Goal: Task Accomplishment & Management: Manage account settings

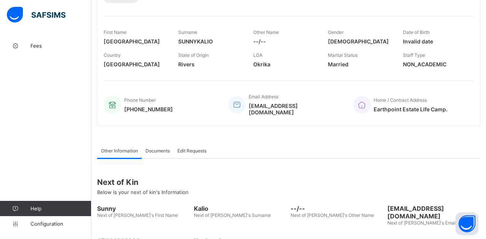
scroll to position [114, 0]
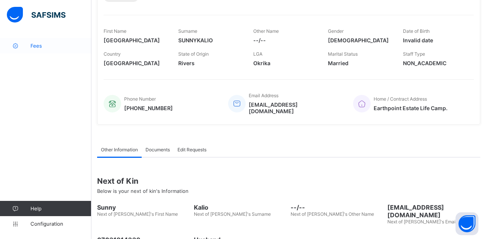
click at [37, 46] on span "Fees" at bounding box center [60, 46] width 61 height 6
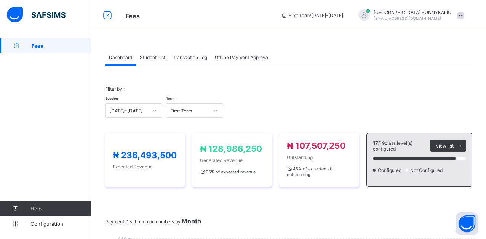
click at [464, 15] on span at bounding box center [460, 15] width 7 height 7
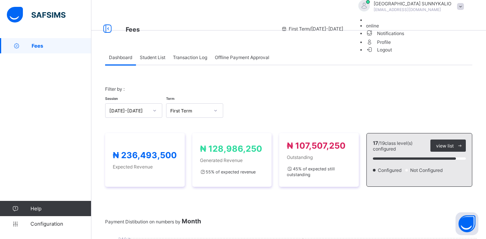
click at [393, 54] on span "Logout" at bounding box center [379, 50] width 26 height 8
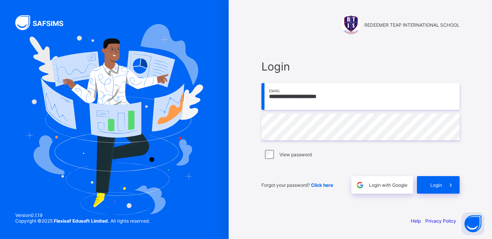
drag, startPoint x: 345, startPoint y: 98, endPoint x: 226, endPoint y: 102, distance: 118.2
click at [226, 102] on div "**********" at bounding box center [246, 119] width 492 height 239
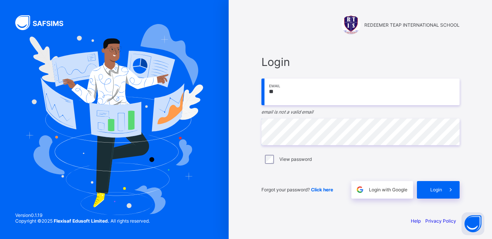
type input "*"
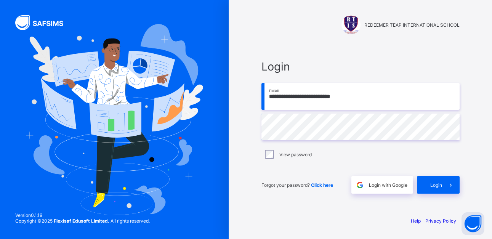
type input "**********"
click at [260, 133] on div "**********" at bounding box center [360, 126] width 213 height 167
click at [436, 184] on span "Login" at bounding box center [436, 185] width 12 height 6
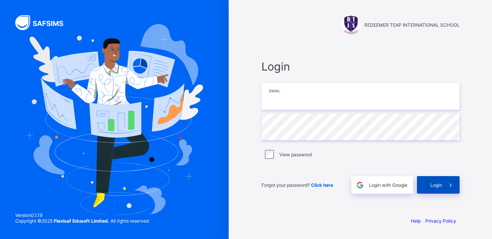
type input "**********"
click at [434, 188] on div "Login" at bounding box center [438, 185] width 43 height 18
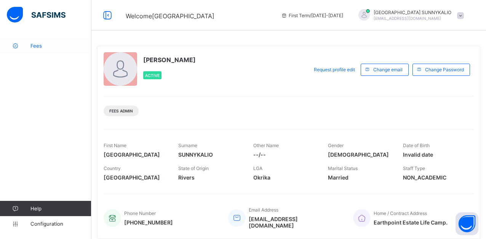
click at [34, 47] on span "Fees" at bounding box center [60, 46] width 61 height 6
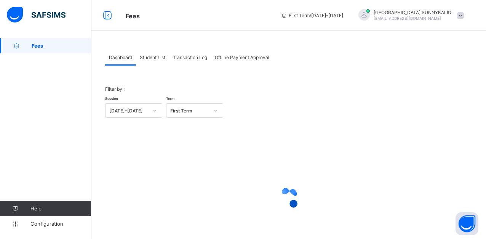
click at [157, 55] on span "Student List" at bounding box center [153, 57] width 26 height 6
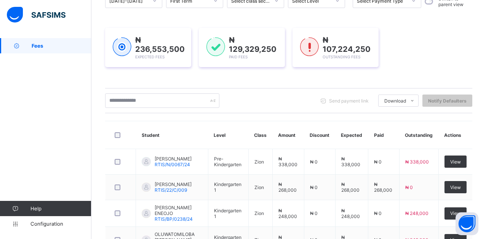
scroll to position [114, 0]
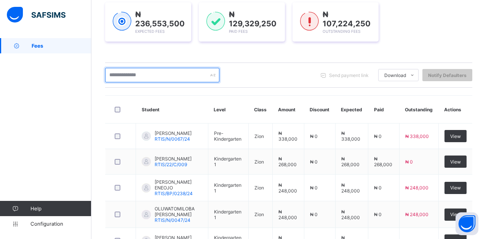
click at [167, 76] on input "text" at bounding box center [162, 75] width 114 height 14
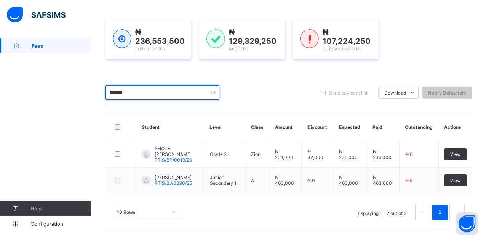
scroll to position [97, 0]
type input "*******"
click at [273, 194] on div "10 Rows Displaying 1 - 2 out of 2 1" at bounding box center [288, 208] width 367 height 38
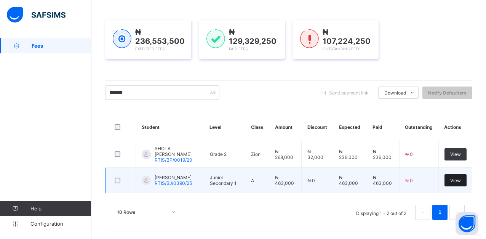
click at [456, 181] on div "View" at bounding box center [456, 180] width 22 height 12
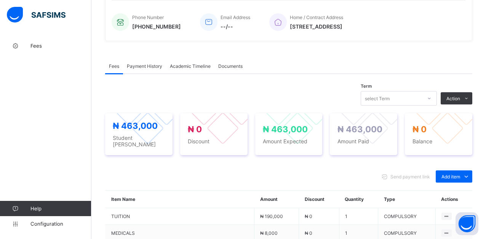
scroll to position [211, 0]
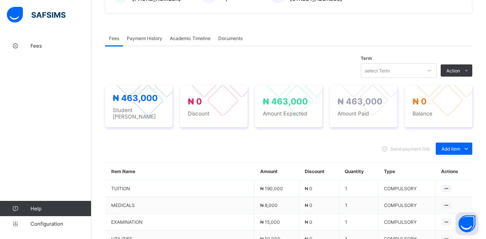
click at [147, 38] on span "Payment History" at bounding box center [144, 38] width 35 height 6
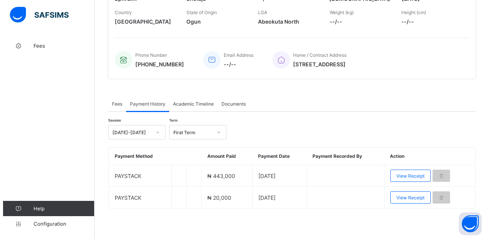
scroll to position [146, 0]
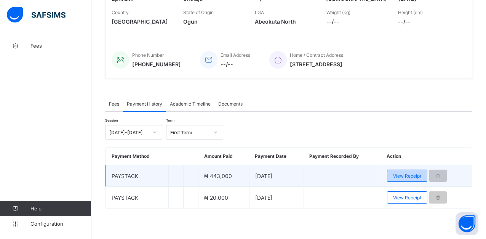
click at [412, 176] on span "View Receipt" at bounding box center [407, 176] width 28 height 6
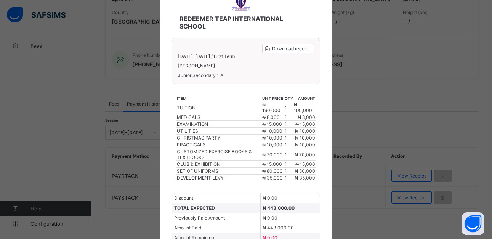
scroll to position [108, 0]
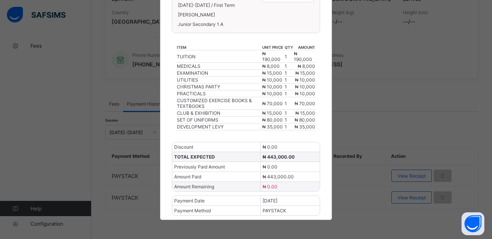
click at [299, 120] on span "₦ 80,000" at bounding box center [305, 120] width 21 height 6
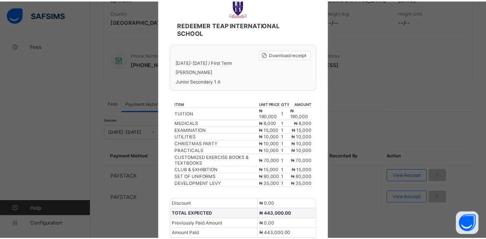
scroll to position [0, 0]
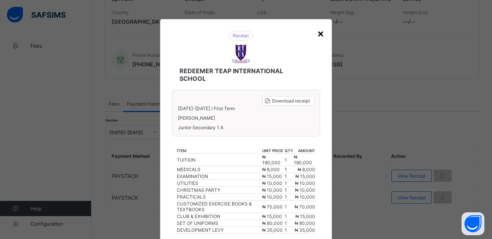
click at [317, 33] on div "×" at bounding box center [320, 33] width 7 height 13
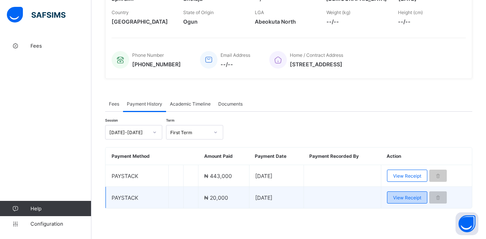
click at [417, 201] on div "View Receipt" at bounding box center [407, 197] width 40 height 12
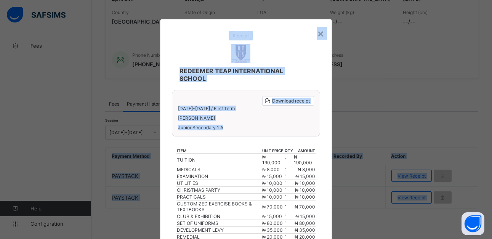
drag, startPoint x: 83, startPoint y: 246, endPoint x: 77, endPoint y: 246, distance: 5.7
click at [77, 239] on html "Student Management First Term / 2025-2026 FLORENCE SUNNYKALIO fsunnykalio@yahoo…" at bounding box center [246, 46] width 492 height 385
click at [351, 53] on div "× REDEEMER TEAP INTERNATIONAL SCHOOL Download receipt 2025-2026 / First Term Ep…" at bounding box center [246, 119] width 492 height 239
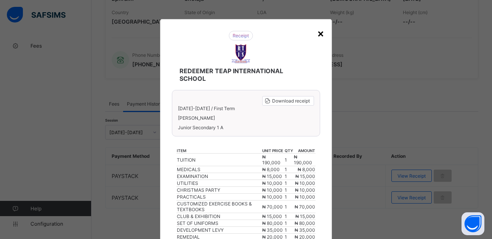
click at [317, 35] on div "×" at bounding box center [320, 33] width 7 height 13
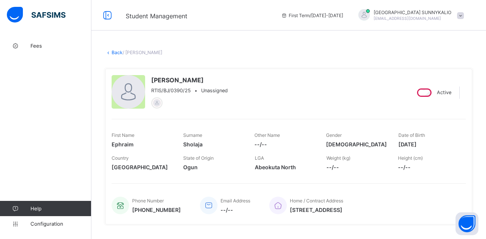
click at [117, 51] on link "Back" at bounding box center [117, 53] width 11 height 6
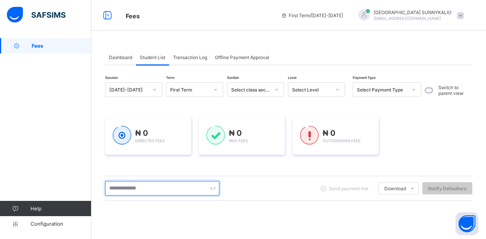
click at [180, 189] on input "text" at bounding box center [162, 188] width 114 height 14
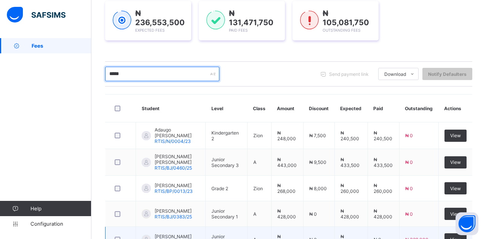
scroll to position [80, 0]
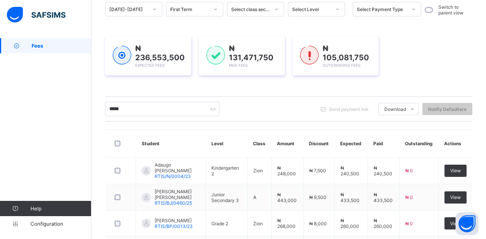
click at [339, 10] on icon at bounding box center [337, 9] width 5 height 8
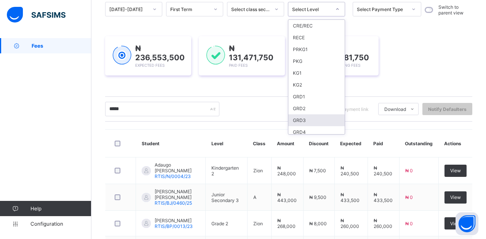
scroll to position [38, 0]
click at [309, 119] on div "GRD6" at bounding box center [317, 118] width 56 height 12
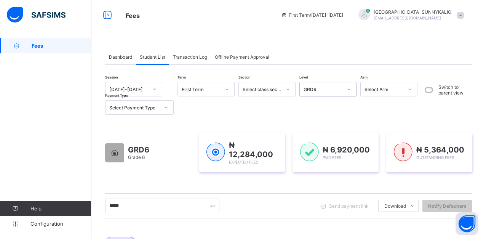
scroll to position [0, 0]
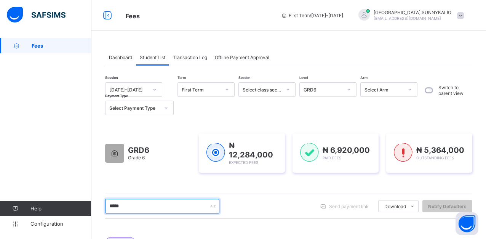
click at [167, 208] on input "*****" at bounding box center [162, 206] width 114 height 14
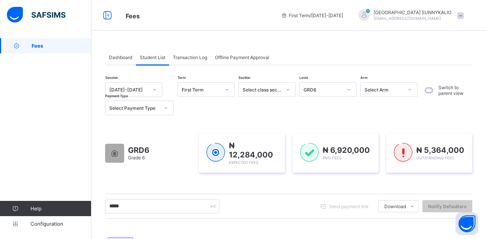
click at [351, 88] on icon at bounding box center [349, 90] width 5 height 8
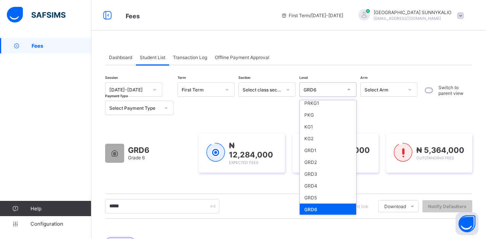
scroll to position [38, 0]
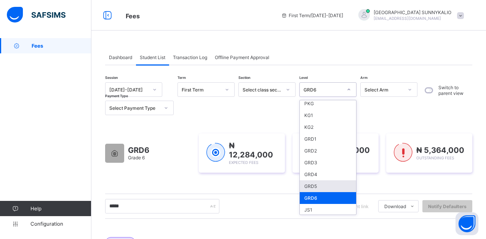
click at [313, 185] on div "GRD5" at bounding box center [328, 186] width 56 height 12
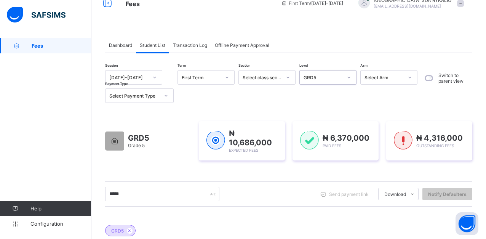
scroll to position [6, 0]
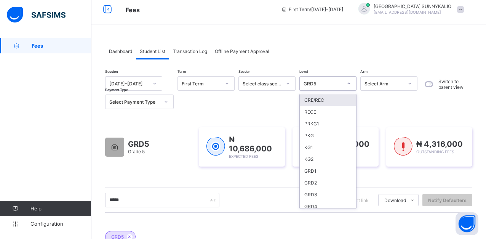
click at [349, 86] on div at bounding box center [349, 83] width 13 height 12
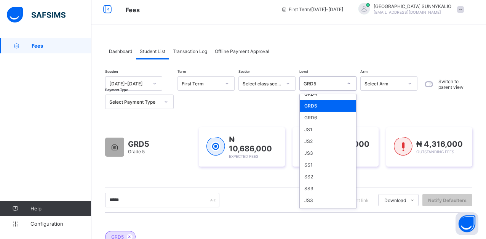
scroll to position [114, 0]
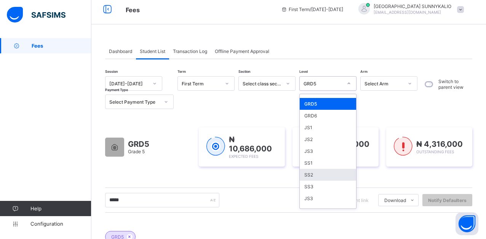
click at [313, 174] on div "SS2" at bounding box center [328, 175] width 56 height 12
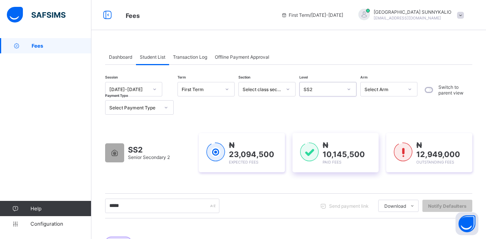
scroll to position [0, 0]
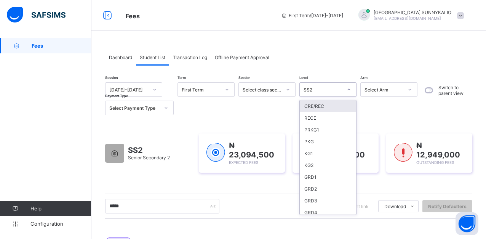
click at [351, 88] on icon at bounding box center [349, 90] width 5 height 8
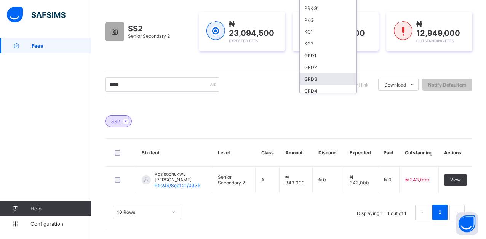
scroll to position [76, 0]
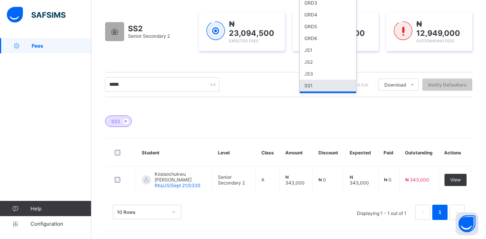
click at [314, 84] on div "SS1" at bounding box center [328, 86] width 56 height 12
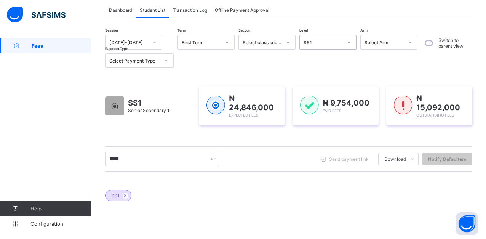
scroll to position [7, 0]
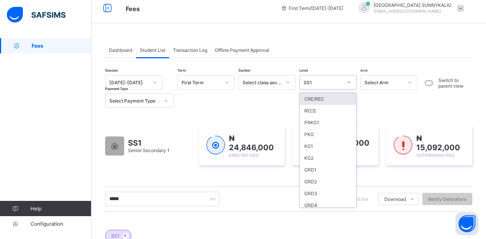
click at [351, 85] on icon at bounding box center [349, 83] width 5 height 8
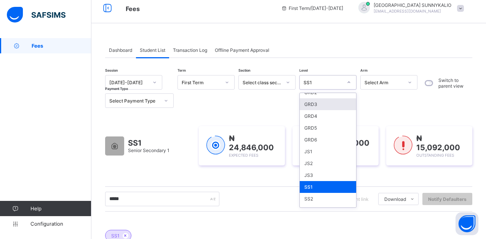
scroll to position [114, 0]
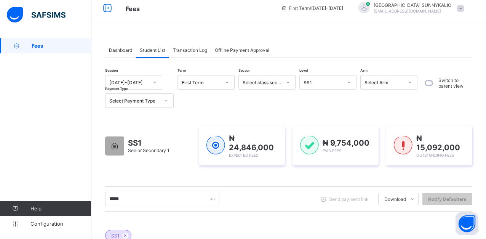
click at [346, 213] on div "Session 2025-2026 Term First Term Section Select class section Level SS1 Arm Se…" at bounding box center [288, 233] width 367 height 317
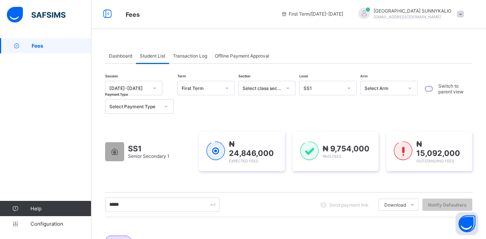
scroll to position [0, 0]
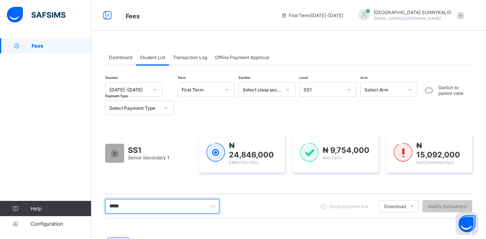
click at [142, 205] on input "*****" at bounding box center [162, 206] width 114 height 14
type input "*"
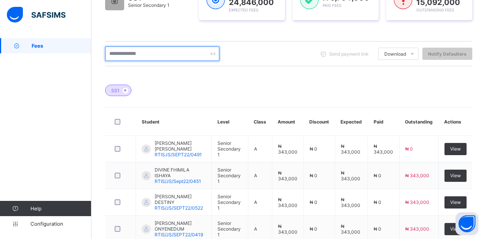
click at [198, 55] on input "text" at bounding box center [162, 53] width 114 height 14
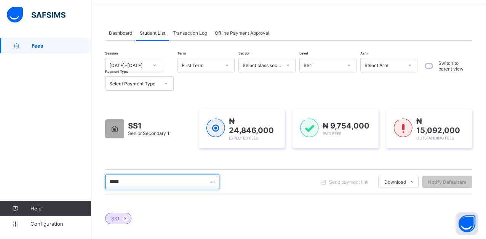
scroll to position [0, 0]
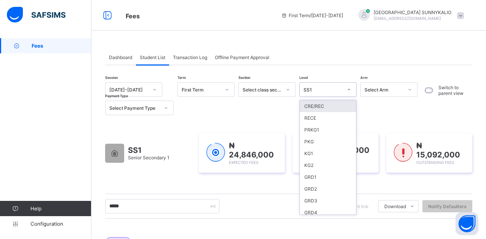
click at [348, 90] on icon at bounding box center [349, 90] width 5 height 8
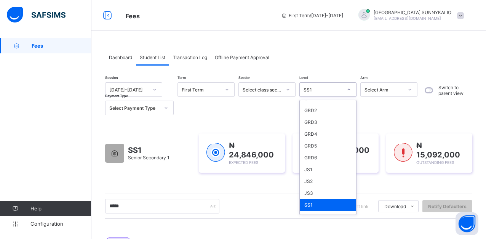
scroll to position [114, 0]
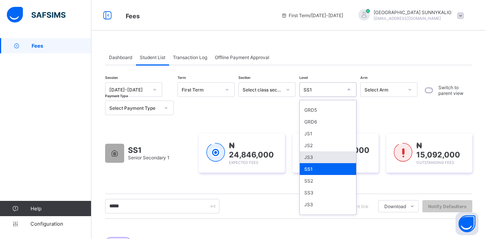
click at [309, 159] on div "JS3" at bounding box center [328, 157] width 56 height 12
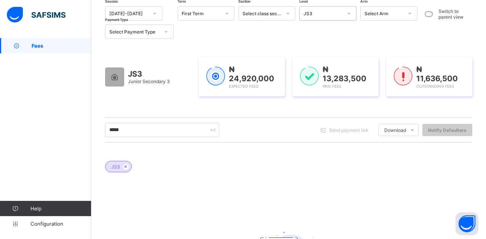
scroll to position [0, 0]
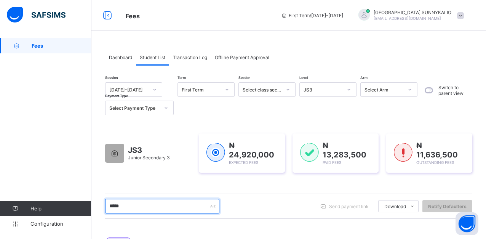
click at [163, 210] on input "*****" at bounding box center [162, 206] width 114 height 14
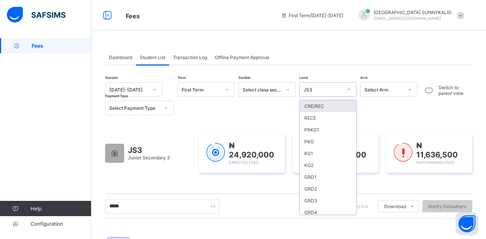
click at [350, 88] on icon at bounding box center [349, 90] width 5 height 8
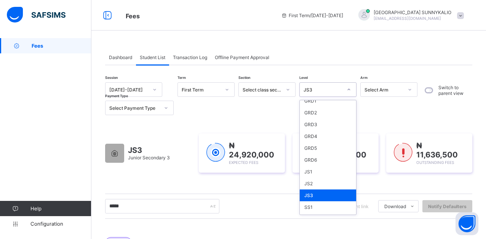
scroll to position [114, 0]
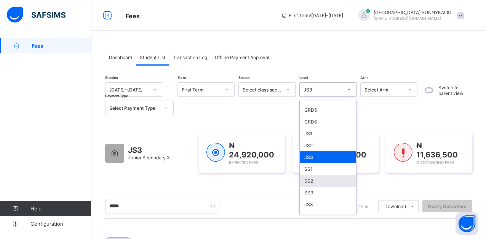
click at [311, 181] on div "SS2" at bounding box center [328, 181] width 56 height 12
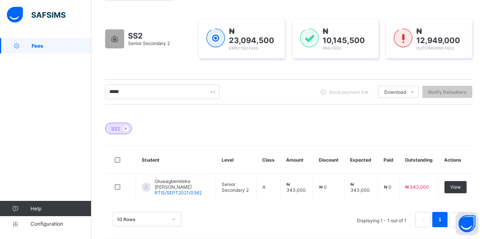
scroll to position [122, 0]
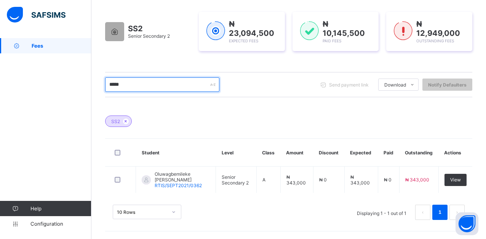
click at [169, 85] on input "*****" at bounding box center [162, 84] width 114 height 14
type input "*"
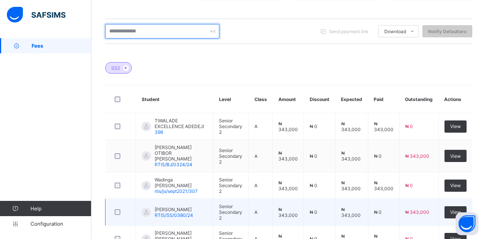
scroll to position [191, 0]
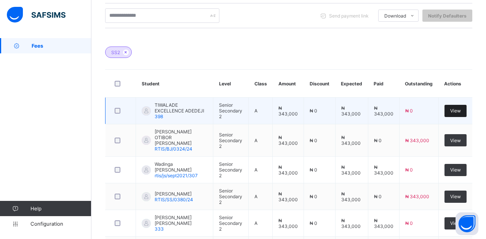
click at [461, 111] on span "View" at bounding box center [455, 111] width 11 height 6
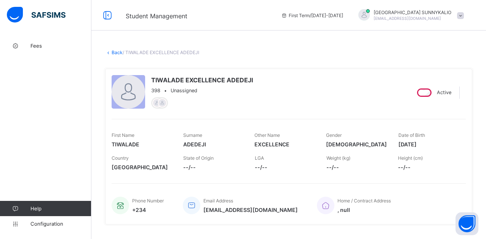
click at [112, 53] on link "Back" at bounding box center [117, 53] width 11 height 6
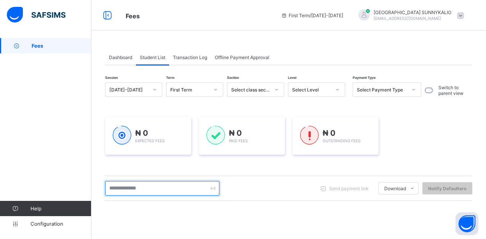
click at [145, 191] on input "text" at bounding box center [162, 188] width 114 height 14
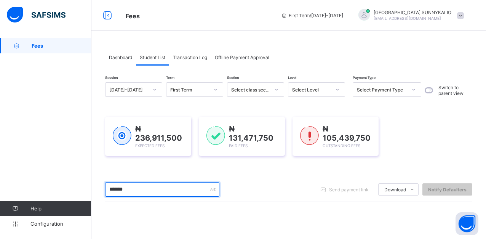
type input "********"
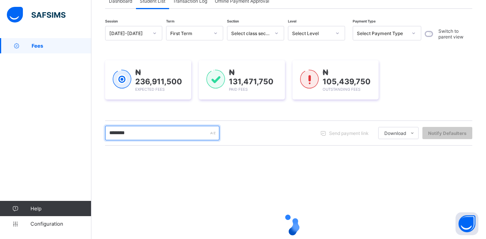
scroll to position [76, 0]
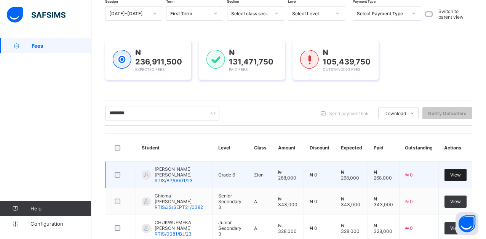
click at [461, 174] on span "View" at bounding box center [455, 175] width 11 height 6
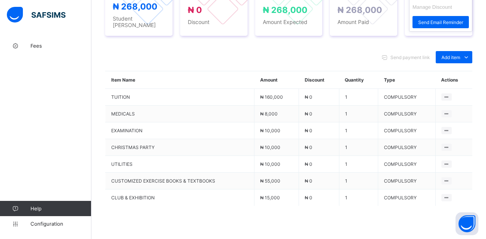
scroll to position [305, 0]
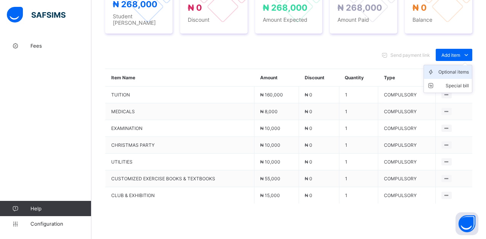
click at [455, 68] on div "Optional items" at bounding box center [454, 72] width 30 height 8
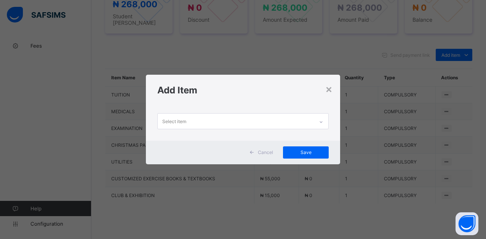
click at [324, 122] on icon at bounding box center [321, 122] width 5 height 8
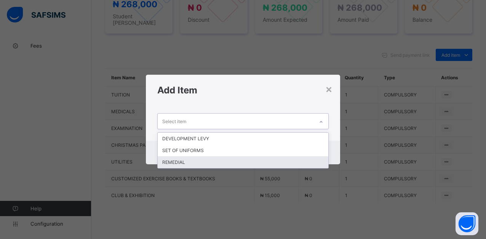
click at [177, 162] on div "REMEDIAL" at bounding box center [243, 162] width 171 height 12
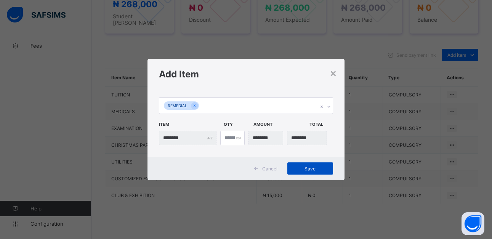
click at [307, 167] on span "Save" at bounding box center [310, 169] width 34 height 6
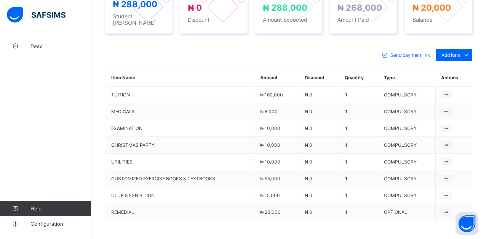
click at [481, 211] on div "× Delete Document This action would delete the document with name: from the sys…" at bounding box center [288, 16] width 395 height 567
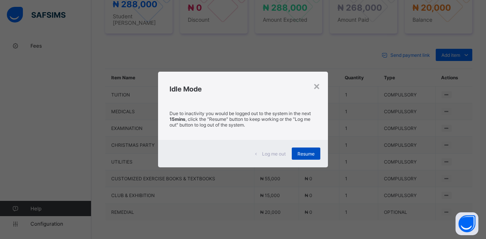
click at [310, 149] on div "Resume" at bounding box center [306, 153] width 29 height 12
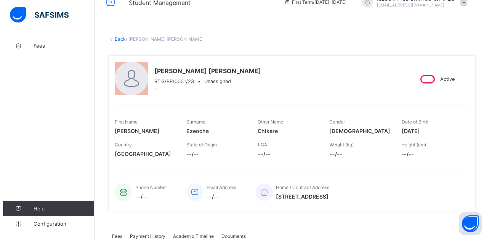
scroll to position [0, 0]
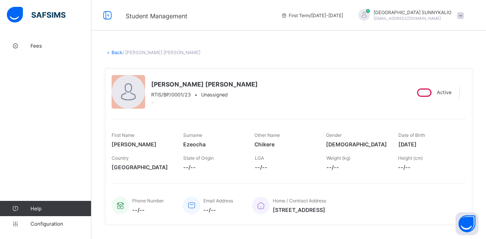
click at [112, 53] on link "Back" at bounding box center [117, 53] width 11 height 6
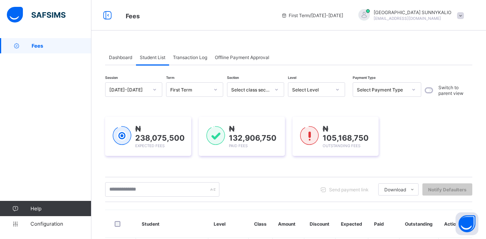
click at [464, 18] on span at bounding box center [460, 15] width 7 height 7
click at [434, 75] on span "Logout" at bounding box center [439, 75] width 50 height 9
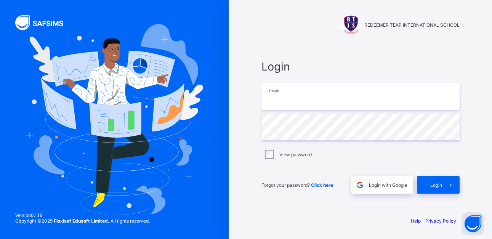
type input "**********"
click at [254, 135] on div "**********" at bounding box center [360, 126] width 213 height 167
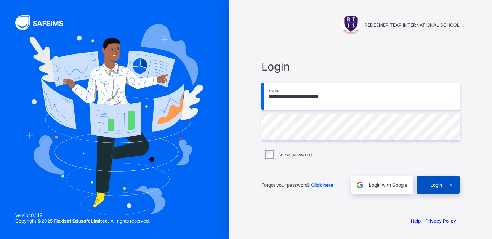
click at [436, 187] on span "Login" at bounding box center [436, 185] width 12 height 6
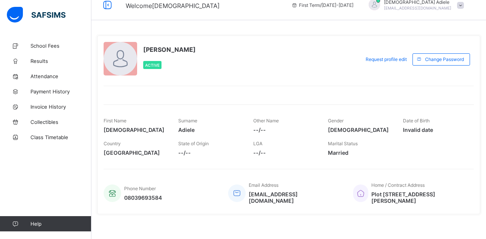
scroll to position [16, 0]
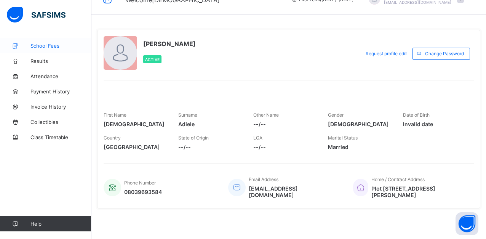
click at [41, 48] on span "School Fees" at bounding box center [60, 46] width 61 height 6
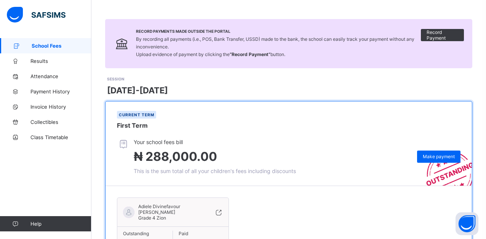
scroll to position [99, 0]
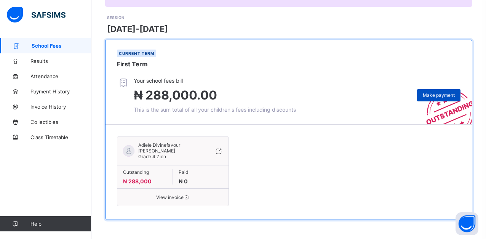
click at [443, 94] on span "Make payment" at bounding box center [439, 95] width 32 height 6
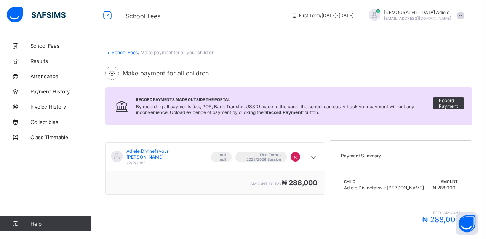
scroll to position [152, 0]
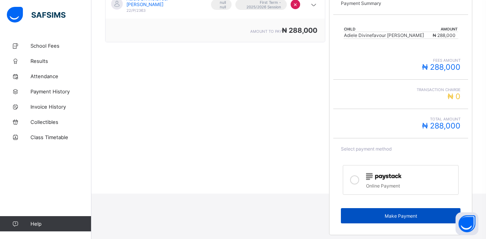
click at [417, 218] on span "Make Payment" at bounding box center [401, 216] width 108 height 6
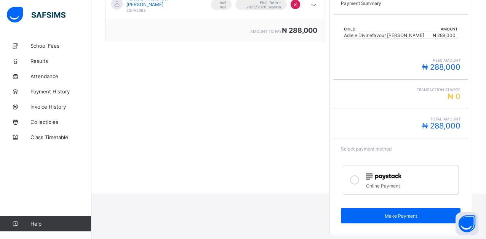
click at [357, 181] on icon at bounding box center [354, 179] width 9 height 9
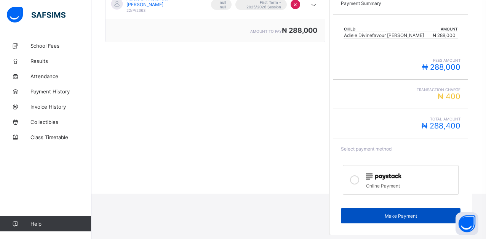
click at [409, 215] on span "Make Payment" at bounding box center [401, 216] width 108 height 6
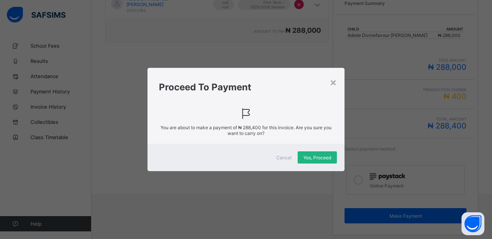
click at [316, 156] on span "Yes, Proceed" at bounding box center [317, 158] width 28 height 6
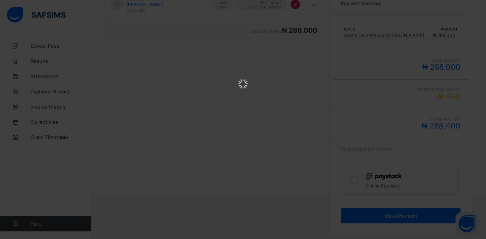
scroll to position [0, 0]
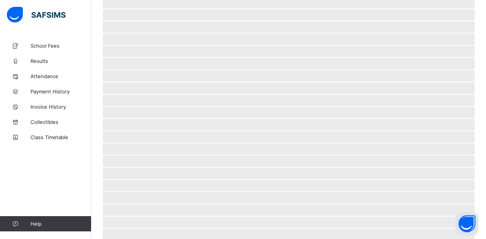
scroll to position [48, 0]
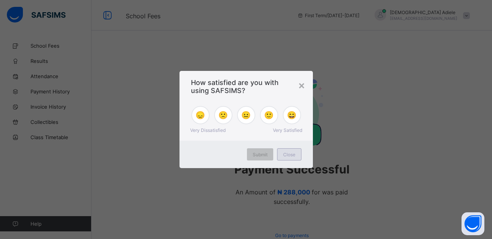
click at [285, 153] on span "Close" at bounding box center [289, 155] width 12 height 6
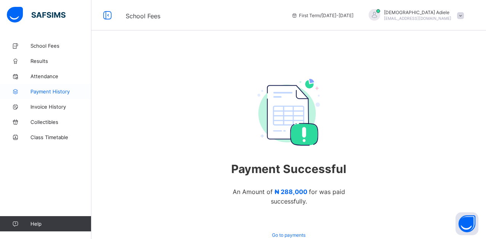
click at [59, 91] on span "Payment History" at bounding box center [60, 91] width 61 height 6
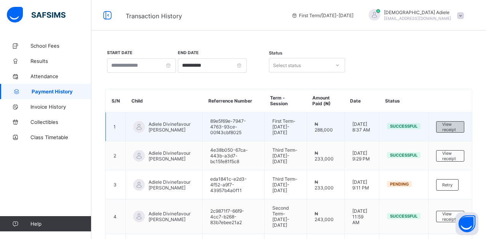
click at [455, 127] on span "View receipt" at bounding box center [450, 127] width 16 height 11
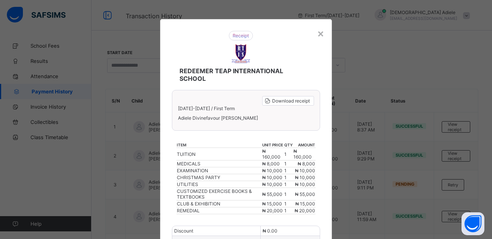
drag, startPoint x: 17, startPoint y: 175, endPoint x: 61, endPoint y: 226, distance: 67.8
click at [42, 203] on div "× REDEEMER TEAP INTERNATIONAL SCHOOL Download receipt 2025-2026 / First Term Ad…" at bounding box center [246, 119] width 492 height 239
click at [314, 35] on div "REDEEMER TEAP INTERNATIONAL SCHOOL" at bounding box center [240, 56] width 153 height 67
click at [319, 37] on div "×" at bounding box center [320, 33] width 7 height 13
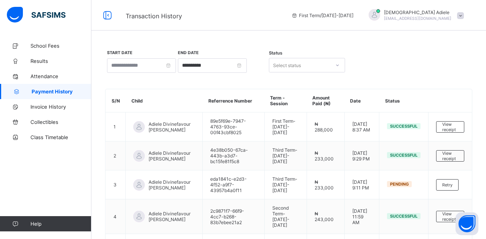
click at [464, 18] on span at bounding box center [460, 15] width 7 height 7
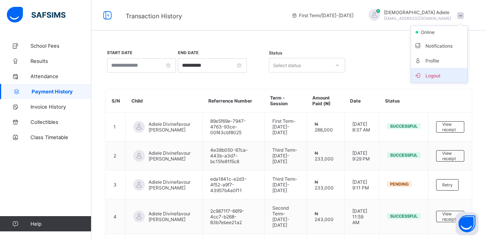
click at [444, 75] on span "Logout" at bounding box center [439, 75] width 50 height 9
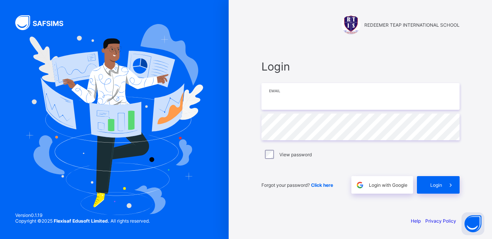
type input "**********"
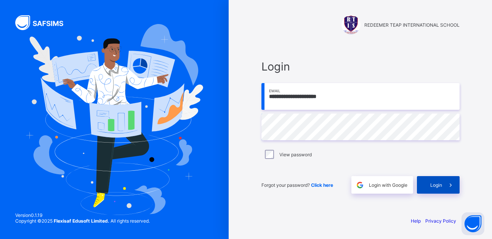
click at [442, 187] on span at bounding box center [451, 185] width 18 height 18
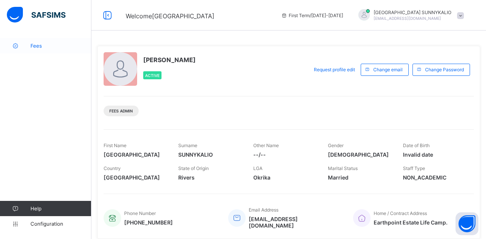
click at [40, 45] on span "Fees" at bounding box center [60, 46] width 61 height 6
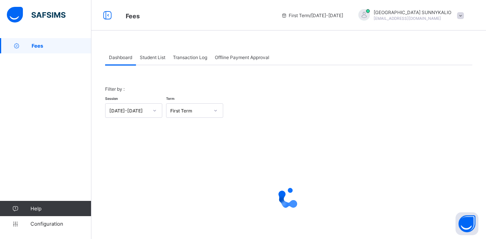
click at [160, 58] on span "Student List" at bounding box center [153, 57] width 26 height 6
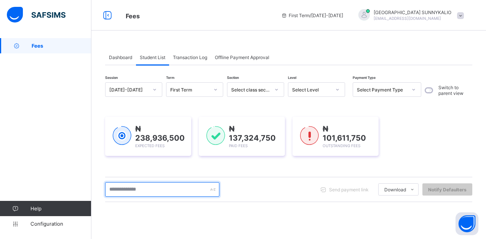
click at [166, 188] on input "text" at bounding box center [162, 189] width 114 height 14
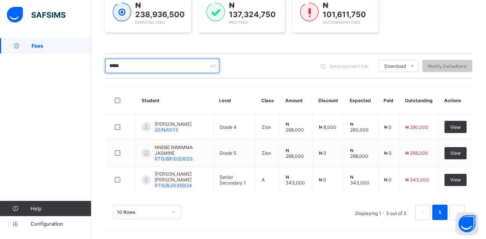
scroll to position [125, 0]
type input "*"
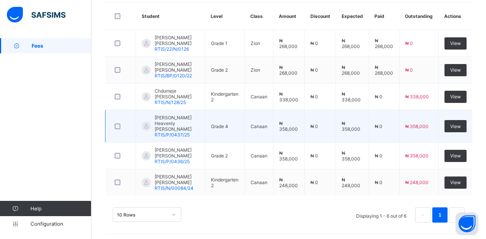
scroll to position [208, 0]
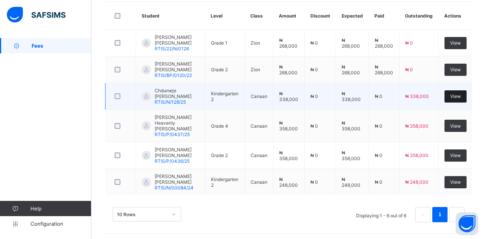
type input "******"
click at [460, 94] on span "View" at bounding box center [455, 96] width 11 height 6
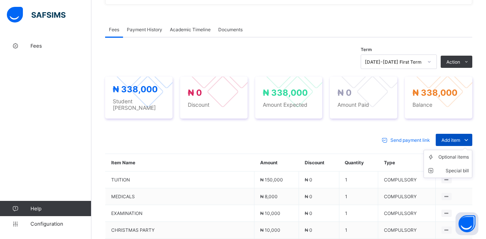
scroll to position [208, 0]
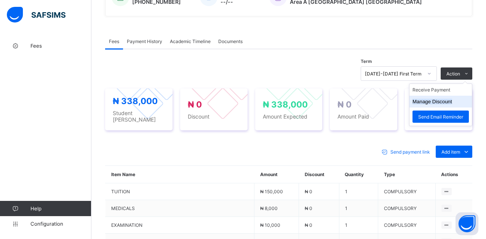
click at [449, 105] on li "Manage Discount" at bounding box center [441, 102] width 63 height 12
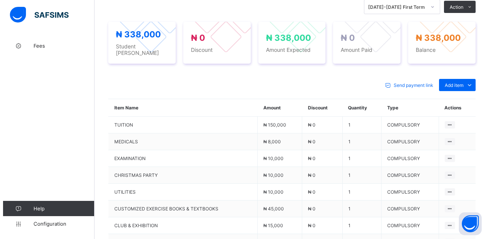
scroll to position [189, 0]
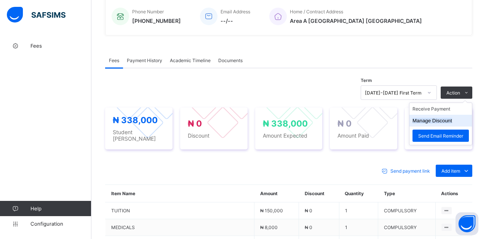
click at [446, 121] on button "Manage Discount" at bounding box center [433, 121] width 40 height 6
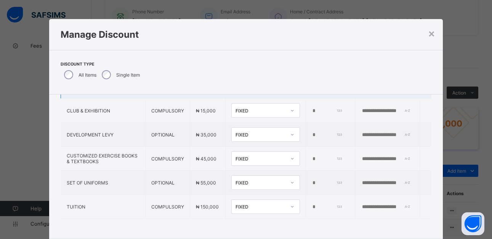
scroll to position [140, 0]
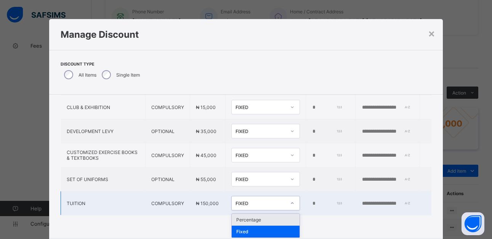
click at [290, 201] on icon at bounding box center [292, 203] width 5 height 8
click at [232, 218] on div "Percentage" at bounding box center [266, 220] width 68 height 12
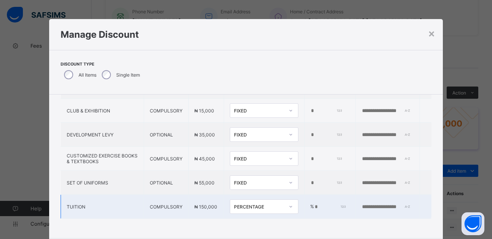
click at [314, 205] on input "*" at bounding box center [330, 207] width 32 height 6
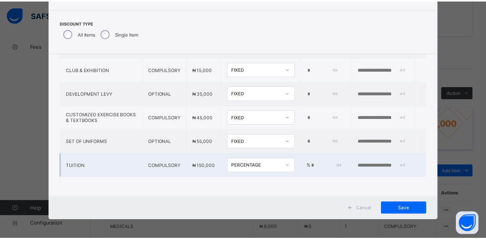
scroll to position [42, 0]
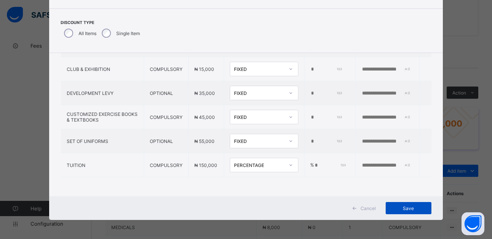
type input "*"
click at [404, 208] on span "Save" at bounding box center [408, 208] width 34 height 6
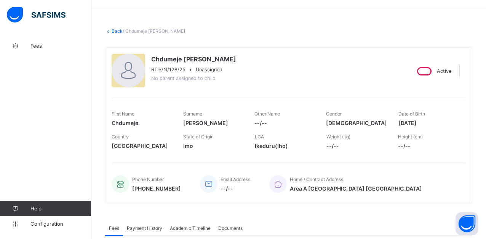
scroll to position [0, 0]
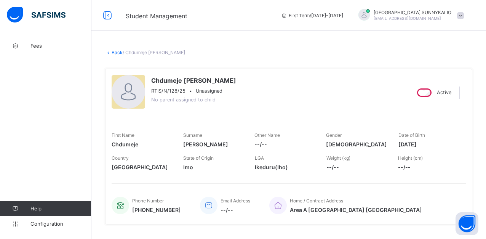
click at [115, 52] on link "Back" at bounding box center [117, 53] width 11 height 6
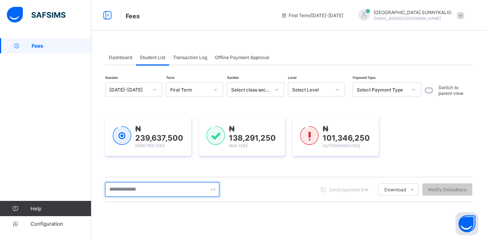
click at [162, 191] on input "text" at bounding box center [162, 189] width 114 height 14
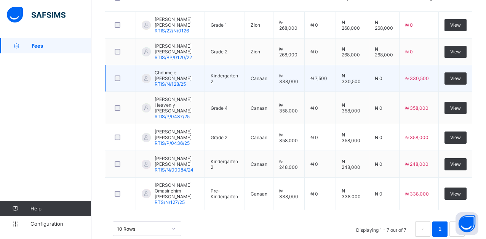
scroll to position [229, 0]
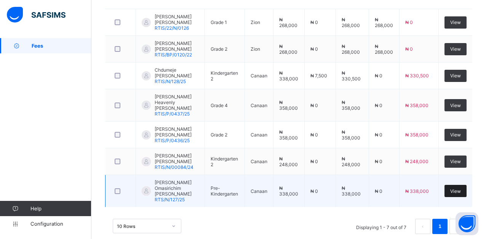
type input "*****"
click at [461, 188] on span "View" at bounding box center [455, 191] width 11 height 6
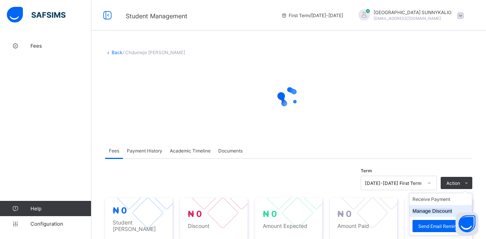
click at [444, 209] on button "Manage Discount" at bounding box center [433, 211] width 40 height 6
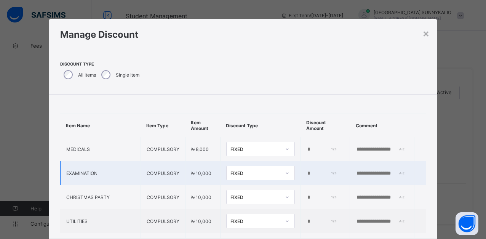
scroll to position [140, 0]
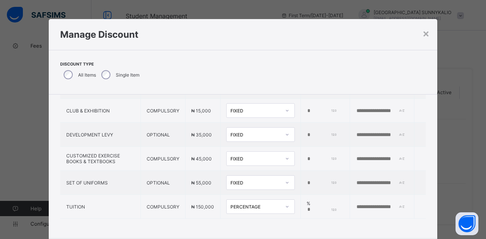
type input "*"
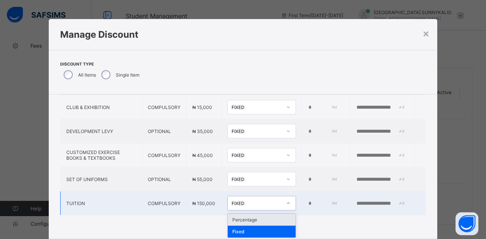
click at [286, 202] on icon at bounding box center [288, 203] width 5 height 8
click at [228, 217] on div "Percentage" at bounding box center [262, 220] width 68 height 12
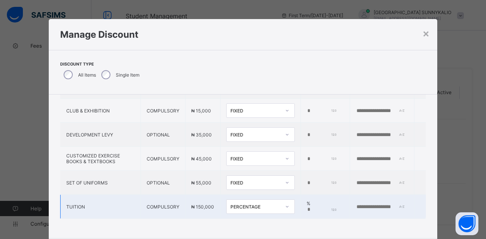
click at [307, 207] on input "*" at bounding box center [322, 210] width 30 height 6
type input "*"
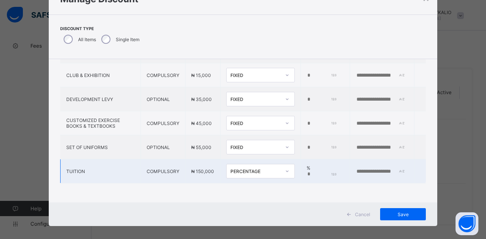
scroll to position [42, 0]
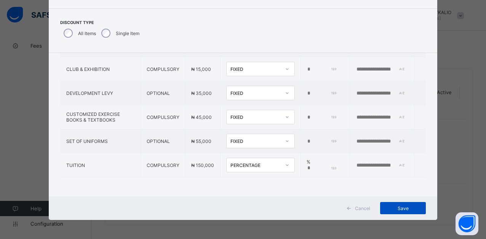
type input "*"
click at [402, 208] on span "Save" at bounding box center [403, 208] width 34 height 6
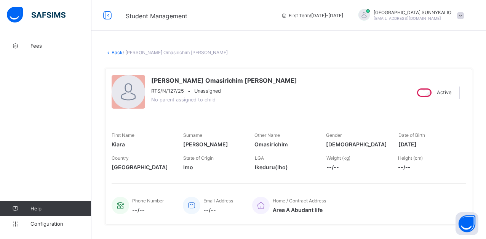
click at [118, 53] on link "Back" at bounding box center [117, 53] width 11 height 6
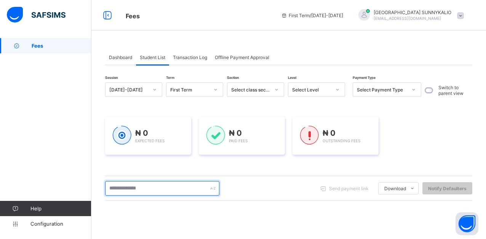
click at [186, 187] on input "text" at bounding box center [162, 188] width 114 height 14
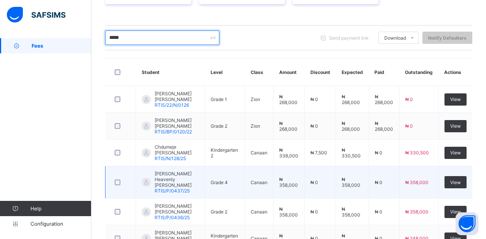
scroll to position [152, 0]
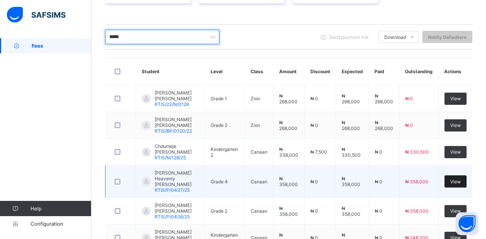
type input "*****"
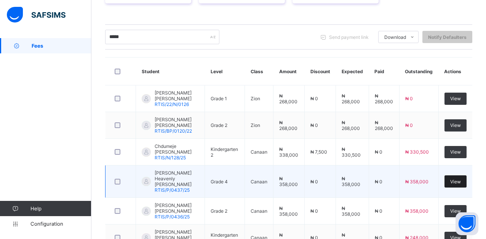
click at [458, 179] on span "View" at bounding box center [455, 182] width 11 height 6
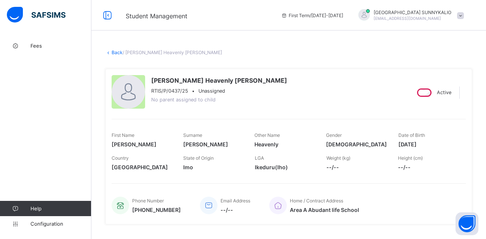
click at [111, 53] on icon at bounding box center [108, 53] width 6 height 6
click at [115, 52] on link "Back" at bounding box center [117, 53] width 11 height 6
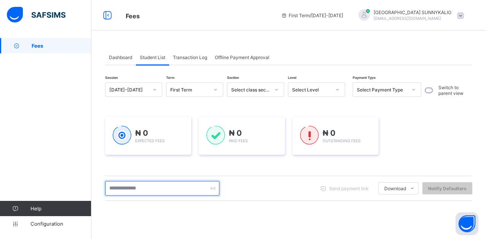
click at [163, 189] on input "text" at bounding box center [162, 188] width 114 height 14
type input "*****"
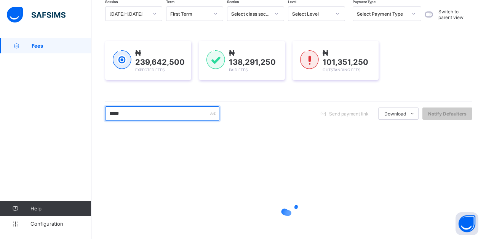
scroll to position [76, 0]
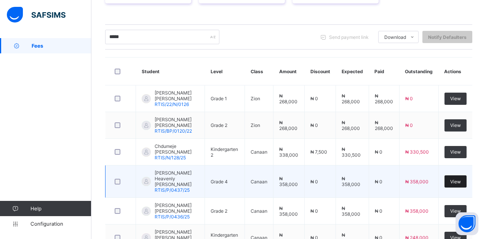
click at [461, 179] on span "View" at bounding box center [455, 182] width 11 height 6
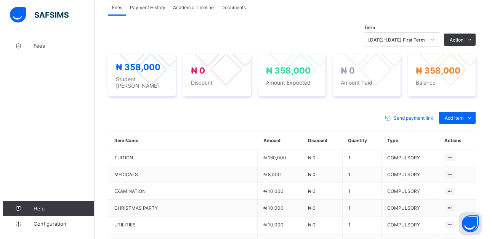
scroll to position [191, 0]
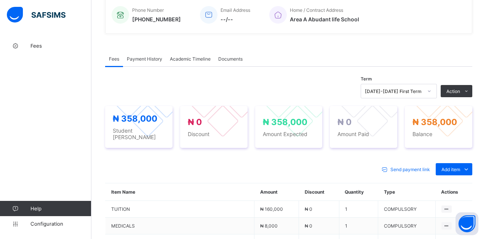
click at [0, 0] on button "Manage Discount" at bounding box center [0, 0] width 0 height 0
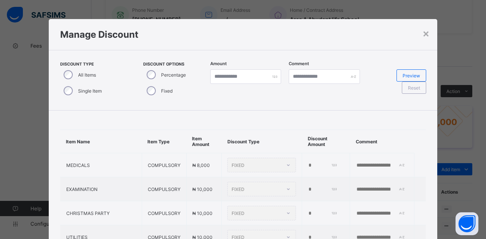
type input "*"
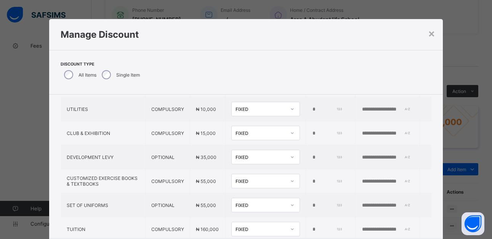
scroll to position [140, 0]
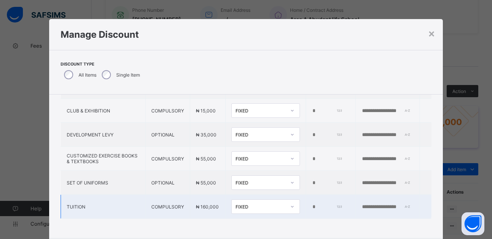
click at [290, 203] on icon at bounding box center [292, 207] width 5 height 8
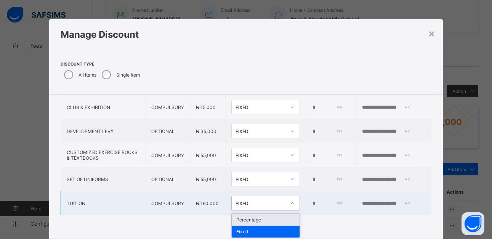
click at [232, 217] on div "Percentage" at bounding box center [266, 220] width 68 height 12
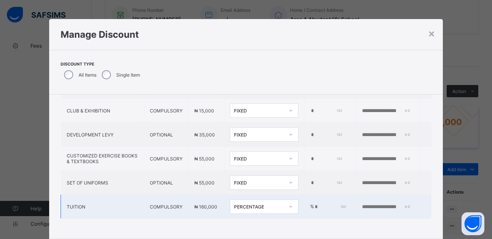
click at [314, 205] on input "*" at bounding box center [330, 207] width 32 height 6
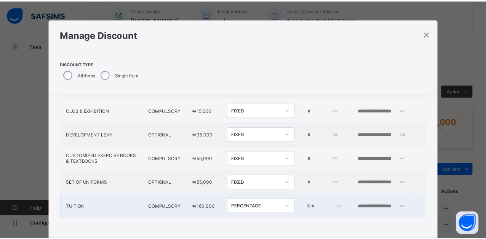
scroll to position [42, 0]
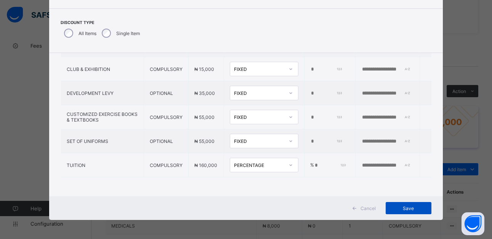
type input "*"
click at [406, 208] on span "Save" at bounding box center [408, 208] width 34 height 6
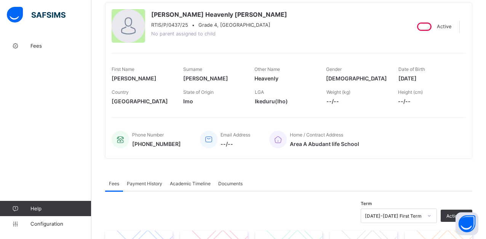
scroll to position [0, 0]
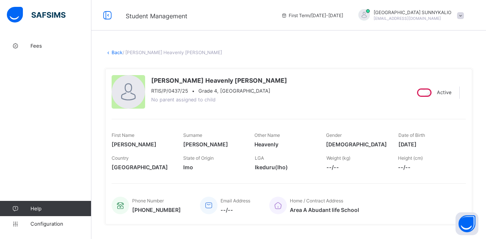
click at [112, 52] on link "Back" at bounding box center [117, 53] width 11 height 6
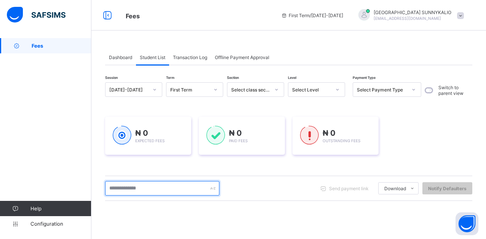
click at [159, 185] on input "text" at bounding box center [162, 188] width 114 height 14
type input "*****"
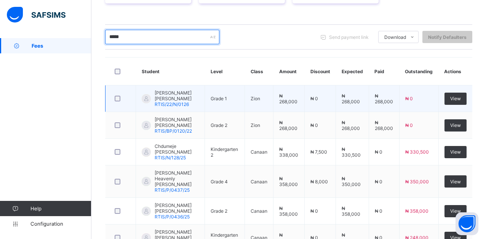
scroll to position [191, 0]
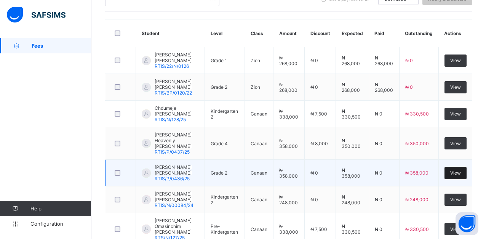
click at [461, 170] on span "View" at bounding box center [455, 173] width 11 height 6
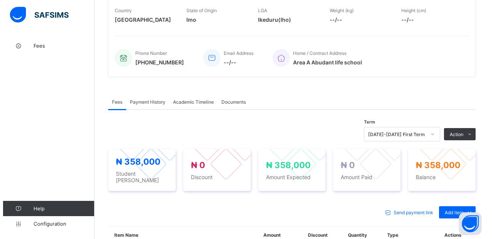
scroll to position [152, 0]
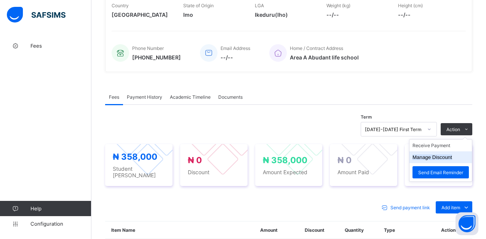
click at [451, 159] on button "Manage Discount" at bounding box center [433, 157] width 40 height 6
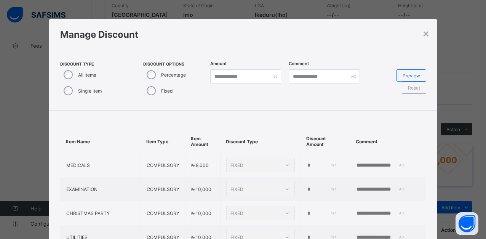
type input "*"
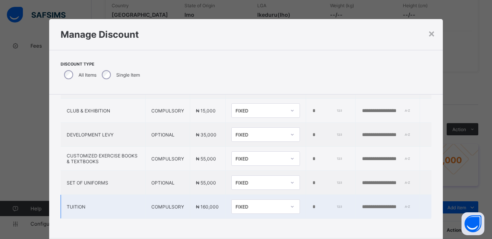
scroll to position [140, 0]
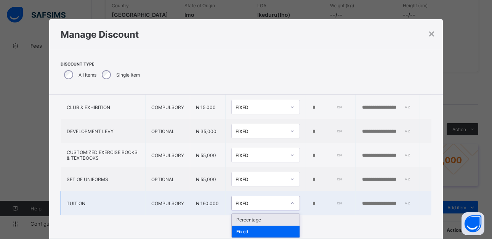
click at [290, 202] on icon at bounding box center [292, 203] width 5 height 8
click at [232, 218] on div "Percentage" at bounding box center [266, 220] width 68 height 12
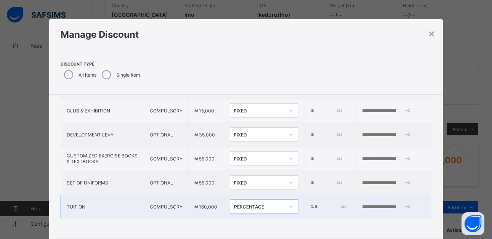
click at [314, 204] on input "*" at bounding box center [330, 207] width 32 height 6
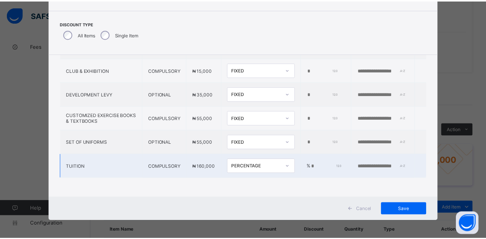
scroll to position [42, 0]
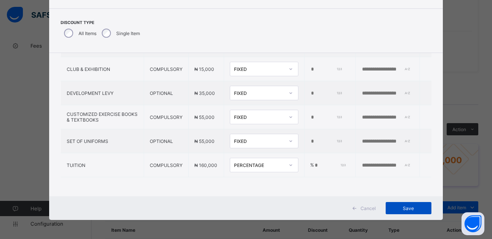
type input "*"
click at [407, 211] on span "Save" at bounding box center [408, 208] width 34 height 6
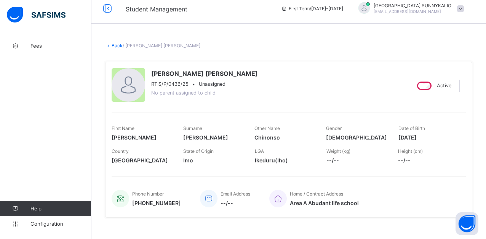
scroll to position [0, 0]
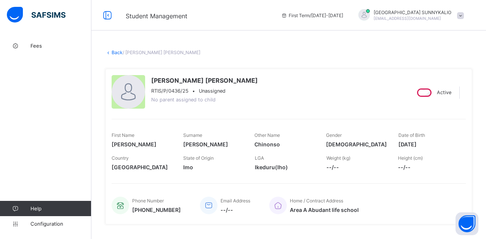
click at [117, 54] on link "Back" at bounding box center [117, 53] width 11 height 6
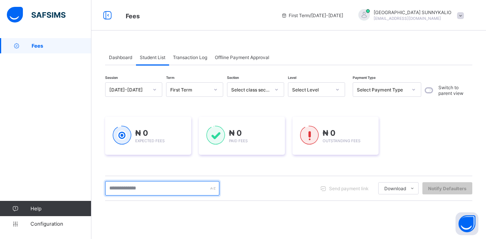
click at [157, 191] on input "text" at bounding box center [162, 188] width 114 height 14
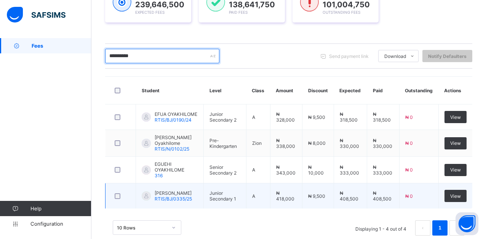
scroll to position [149, 0]
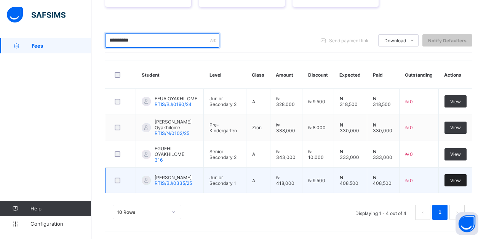
type input "**********"
click at [461, 180] on span "View" at bounding box center [455, 181] width 11 height 6
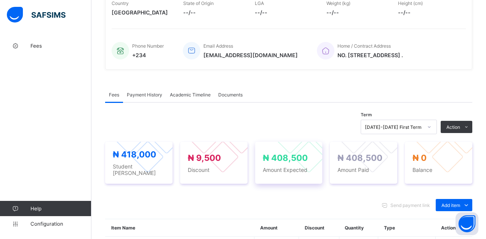
scroll to position [152, 0]
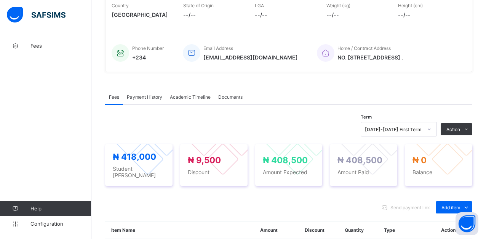
click at [154, 100] on span "Payment History" at bounding box center [144, 97] width 35 height 6
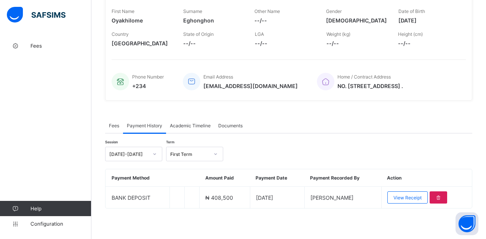
scroll to position [128, 0]
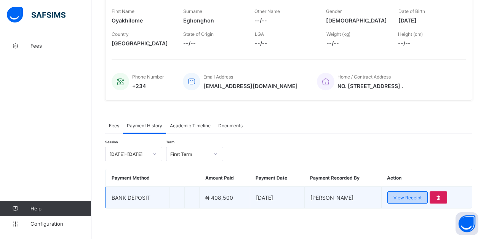
click at [417, 200] on span "View Receipt" at bounding box center [408, 198] width 28 height 6
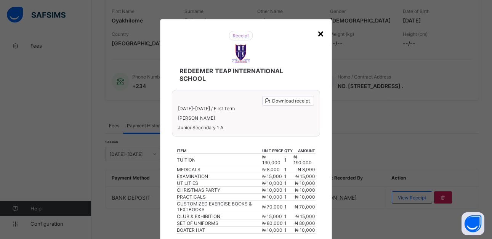
click at [317, 33] on div "×" at bounding box center [320, 33] width 7 height 13
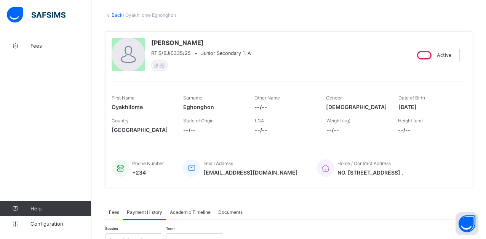
scroll to position [0, 0]
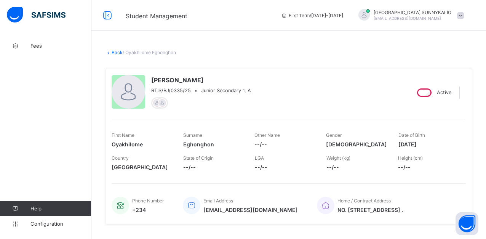
click at [114, 54] on link "Back" at bounding box center [117, 53] width 11 height 6
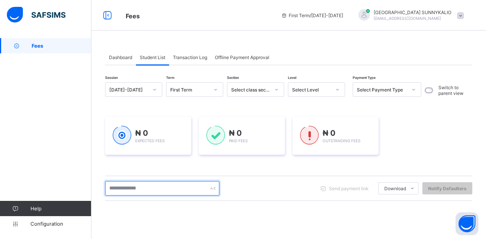
click at [154, 193] on input "text" at bounding box center [162, 188] width 114 height 14
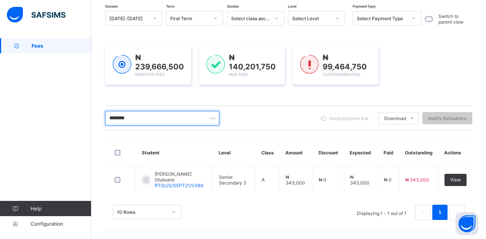
scroll to position [71, 0]
drag, startPoint x: 464, startPoint y: 177, endPoint x: 427, endPoint y: 194, distance: 40.6
click at [427, 194] on div "Student Level Class Amount Discount Expected Paid Outstanding Actions Tovia Ome…" at bounding box center [288, 182] width 367 height 89
click at [148, 117] on input "********" at bounding box center [162, 118] width 114 height 14
type input "*"
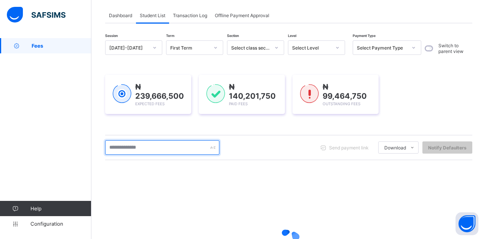
scroll to position [0, 0]
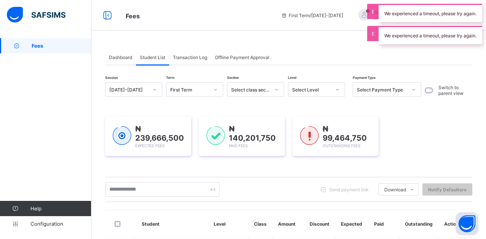
click at [450, 129] on div "₦ 239,666,500 Expected Fees ₦ 140,201,750 Paid Fees ₦ 99,464,750 Outstanding Fe…" at bounding box center [288, 136] width 367 height 39
click at [160, 192] on input "text" at bounding box center [162, 189] width 114 height 14
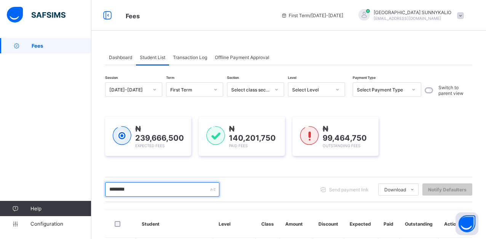
type input "********"
click at [464, 17] on span at bounding box center [460, 15] width 7 height 7
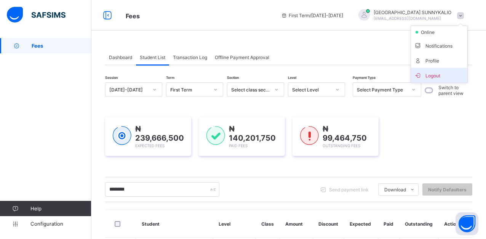
click at [439, 78] on span "Logout" at bounding box center [439, 75] width 50 height 9
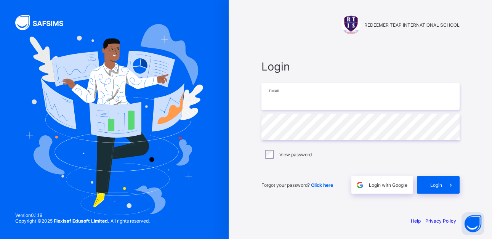
type input "**********"
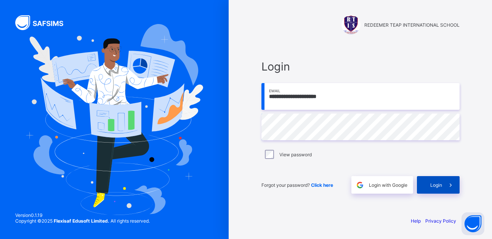
click at [427, 184] on div "Login" at bounding box center [438, 185] width 43 height 18
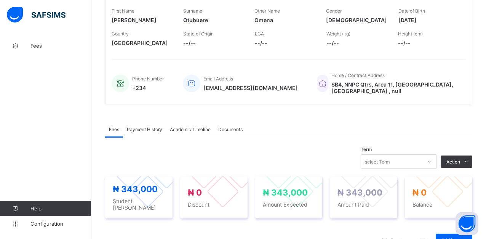
scroll to position [152, 0]
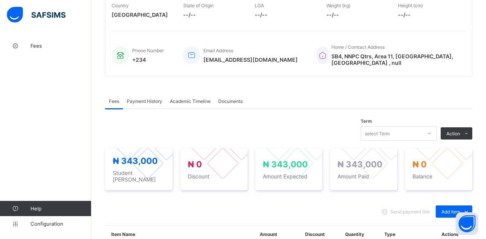
click at [130, 99] on span "Payment History" at bounding box center [144, 101] width 35 height 6
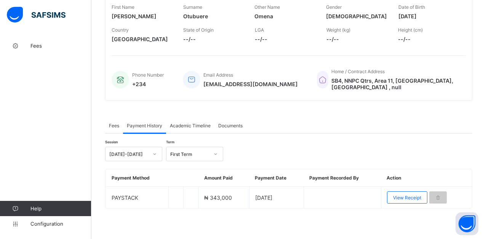
scroll to position [124, 0]
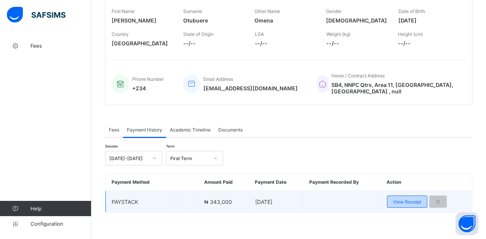
click at [411, 199] on span "View Receipt" at bounding box center [407, 202] width 28 height 6
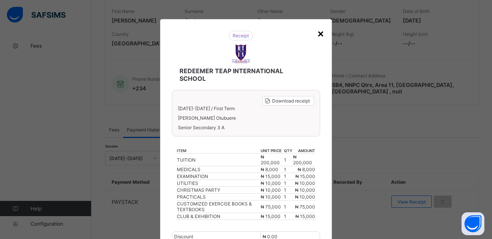
click at [318, 34] on div "×" at bounding box center [320, 33] width 7 height 13
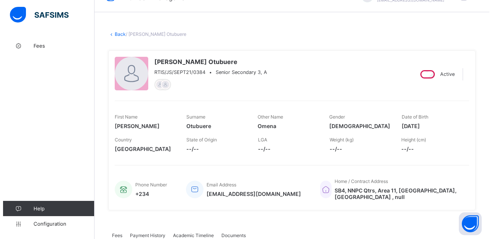
scroll to position [0, 0]
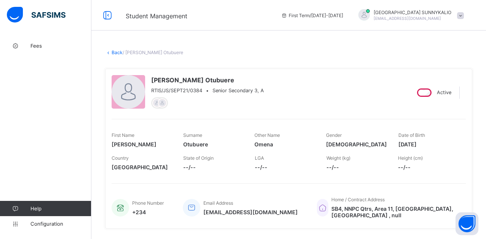
click at [464, 16] on span at bounding box center [460, 15] width 7 height 7
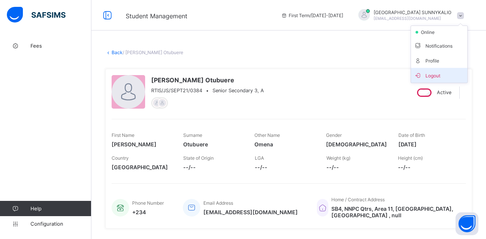
click at [438, 78] on span "Logout" at bounding box center [439, 75] width 50 height 9
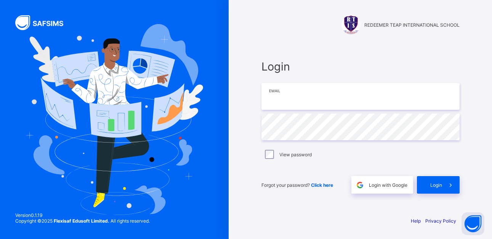
type input "**********"
drag, startPoint x: 342, startPoint y: 99, endPoint x: 253, endPoint y: 101, distance: 88.8
click at [253, 101] on div "**********" at bounding box center [360, 119] width 229 height 239
type input "**********"
click at [254, 129] on div "**********" at bounding box center [360, 126] width 213 height 167
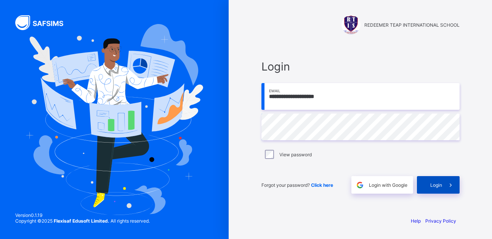
click at [434, 184] on span "Login" at bounding box center [436, 185] width 12 height 6
type input "*"
click at [244, 131] on div "**********" at bounding box center [360, 119] width 263 height 239
click at [283, 97] on input "**********" at bounding box center [360, 96] width 198 height 27
type input "**********"
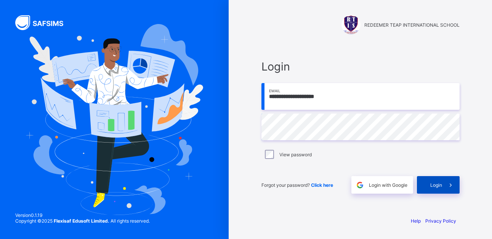
click at [437, 186] on span "Login" at bounding box center [436, 185] width 12 height 6
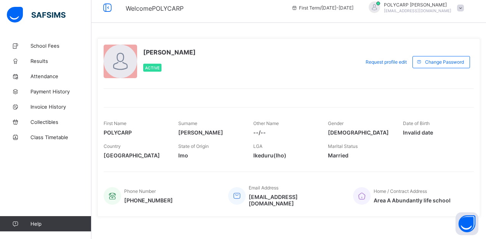
scroll to position [12, 0]
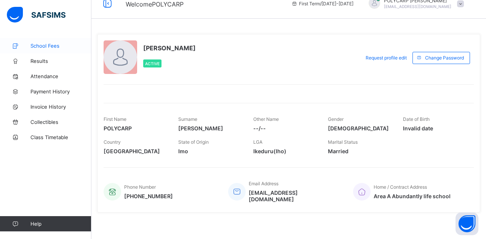
click at [44, 48] on span "School Fees" at bounding box center [60, 46] width 61 height 6
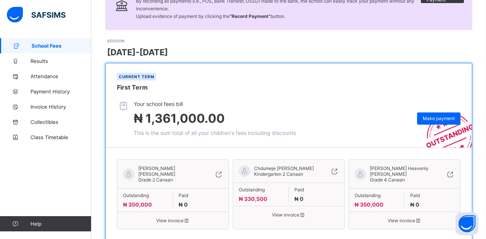
scroll to position [172, 0]
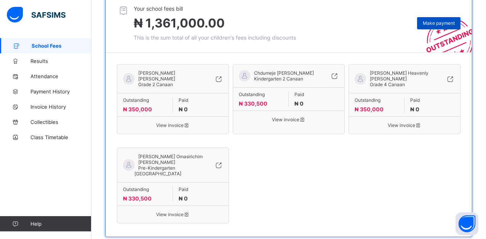
click at [445, 24] on span "Make payment" at bounding box center [439, 23] width 32 height 6
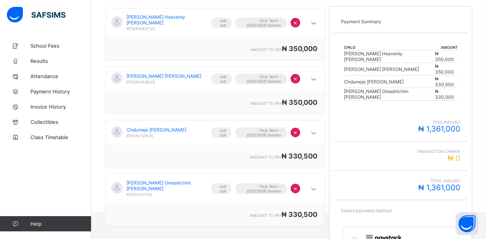
scroll to position [173, 0]
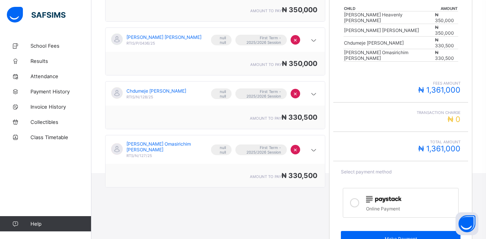
click at [359, 198] on icon at bounding box center [354, 202] width 9 height 9
click at [397, 236] on span "Make Payment" at bounding box center [401, 239] width 108 height 6
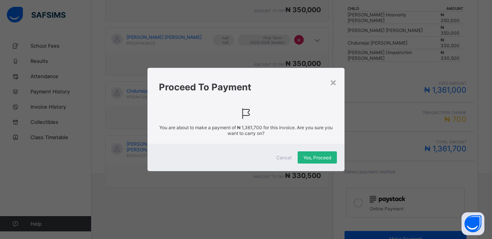
click at [306, 160] on div "Yes, Proceed" at bounding box center [317, 157] width 39 height 12
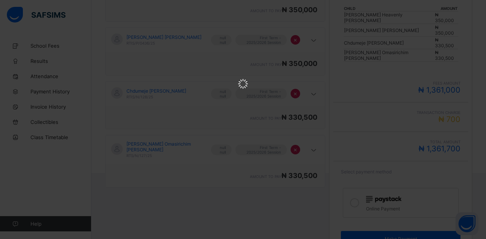
scroll to position [0, 0]
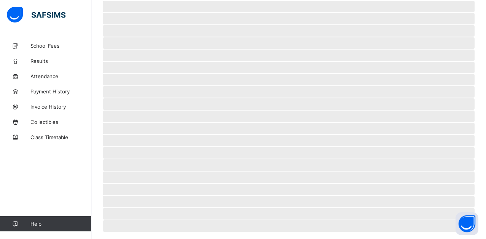
scroll to position [48, 0]
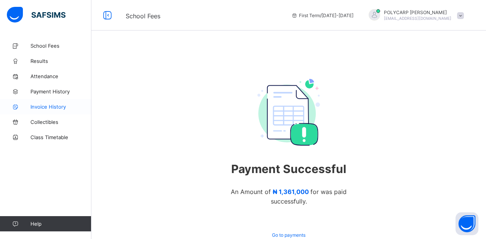
click at [52, 107] on span "Invoice History" at bounding box center [60, 107] width 61 height 6
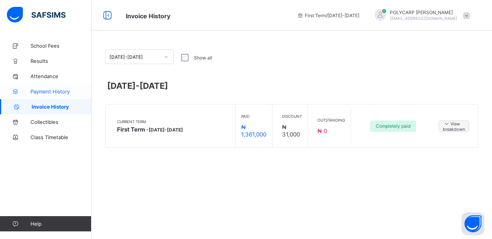
click at [51, 95] on link "Payment History" at bounding box center [45, 91] width 91 height 15
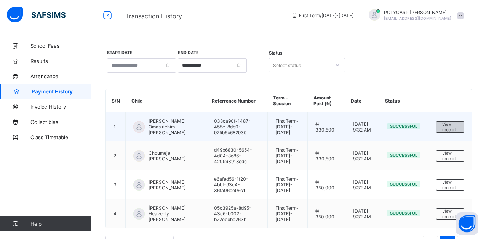
click at [454, 127] on span "View receipt" at bounding box center [450, 127] width 16 height 11
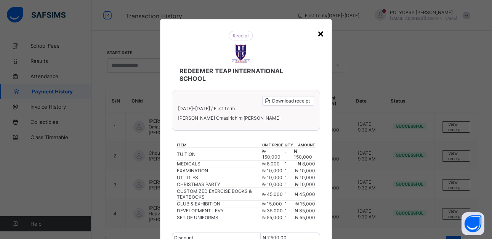
click at [319, 32] on div "×" at bounding box center [320, 33] width 7 height 13
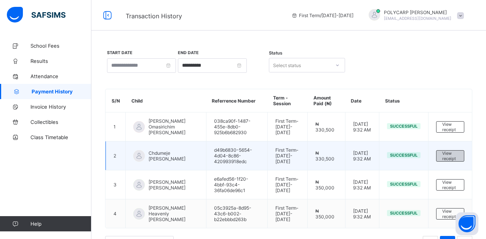
click at [454, 156] on span "View receipt" at bounding box center [450, 156] width 16 height 11
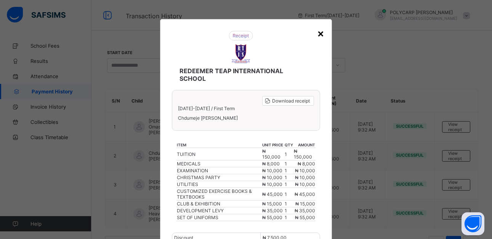
click at [319, 32] on div "×" at bounding box center [320, 33] width 7 height 13
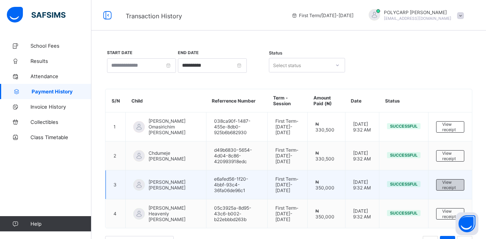
click at [455, 186] on span "View receipt" at bounding box center [450, 185] width 16 height 11
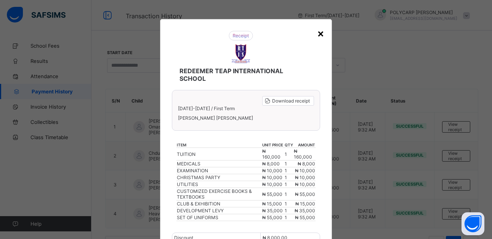
click at [321, 32] on div "×" at bounding box center [320, 33] width 7 height 13
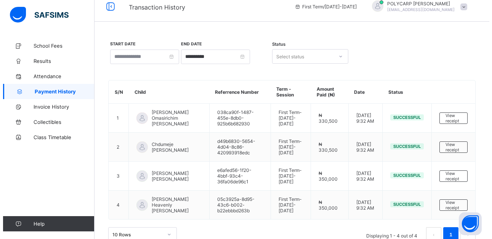
scroll to position [24, 0]
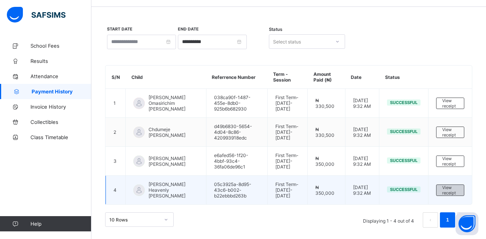
click at [454, 189] on span "View receipt" at bounding box center [450, 190] width 16 height 11
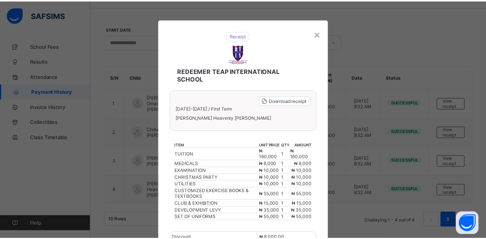
scroll to position [0, 0]
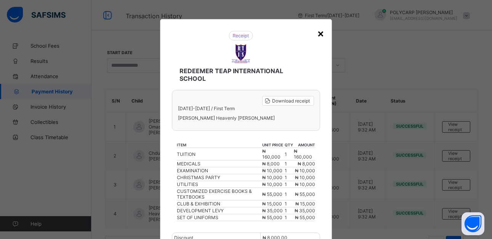
click at [320, 33] on div "×" at bounding box center [320, 33] width 7 height 13
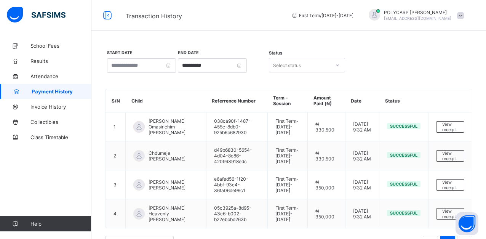
click at [464, 15] on span at bounding box center [460, 15] width 7 height 7
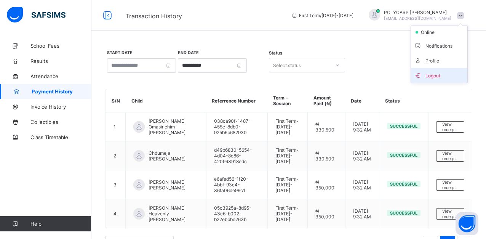
click at [438, 78] on span "Logout" at bounding box center [439, 75] width 50 height 9
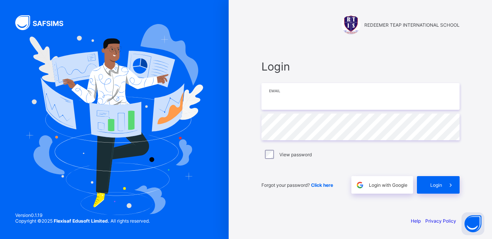
type input "**********"
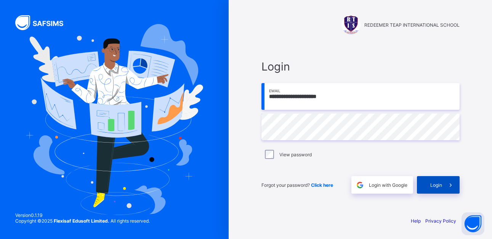
click at [437, 185] on span "Login" at bounding box center [436, 185] width 12 height 6
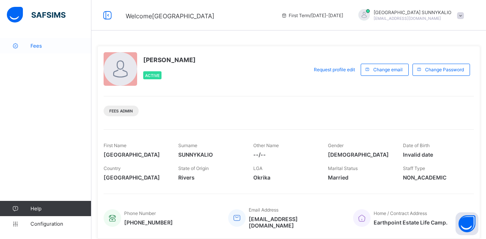
click at [36, 49] on link "Fees" at bounding box center [45, 45] width 91 height 15
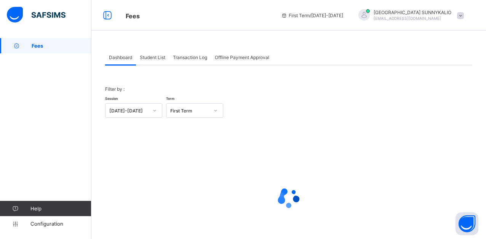
click at [144, 59] on span "Student List" at bounding box center [153, 57] width 26 height 6
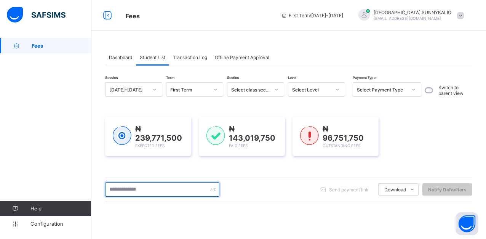
click at [160, 193] on input "text" at bounding box center [162, 189] width 114 height 14
click at [284, 198] on div "* Send payment link Download Students Payment Students Payment Status Student I…" at bounding box center [288, 189] width 367 height 25
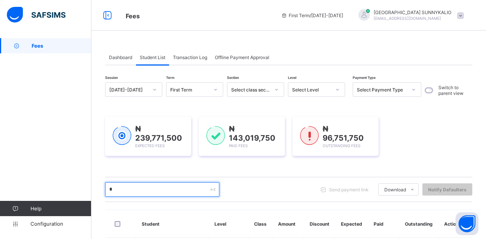
click at [131, 191] on input "*" at bounding box center [162, 189] width 114 height 14
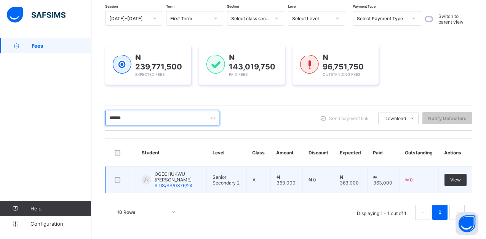
scroll to position [71, 0]
type input "******"
click at [461, 181] on span "View" at bounding box center [455, 180] width 11 height 6
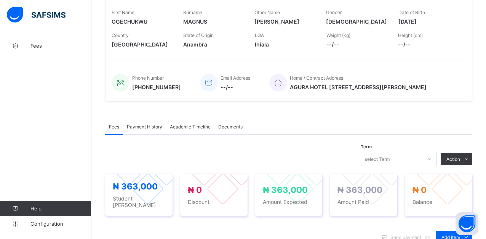
scroll to position [152, 0]
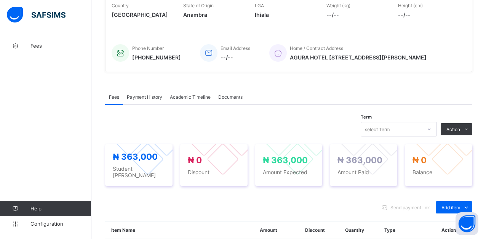
click at [148, 99] on span "Payment History" at bounding box center [144, 97] width 35 height 6
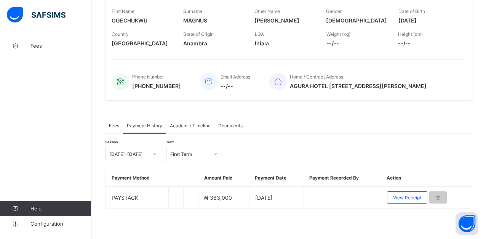
scroll to position [124, 0]
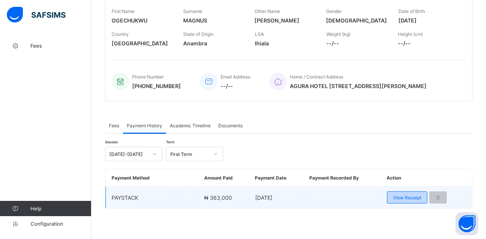
click at [407, 196] on span "View Receipt" at bounding box center [407, 198] width 28 height 6
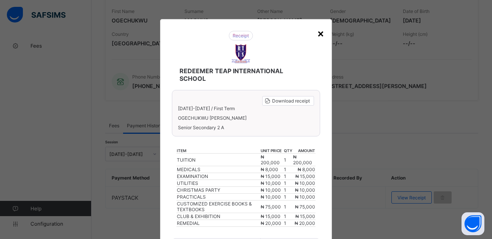
click at [319, 36] on div "×" at bounding box center [320, 33] width 7 height 13
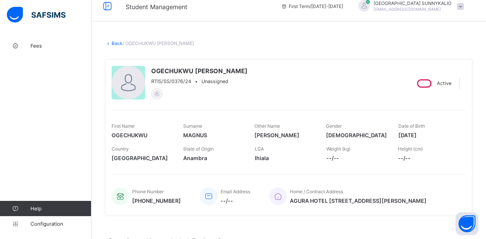
scroll to position [0, 0]
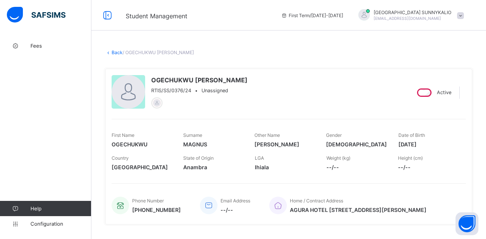
click at [115, 51] on link "Back" at bounding box center [117, 53] width 11 height 6
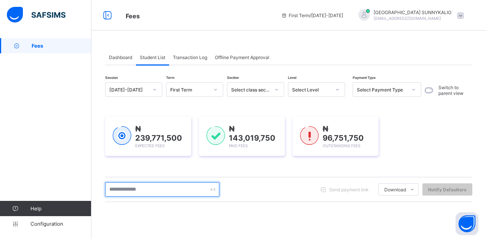
click at [153, 188] on input "text" at bounding box center [162, 189] width 114 height 14
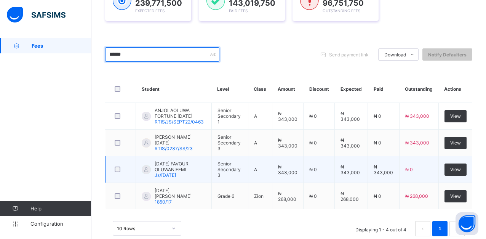
scroll to position [151, 0]
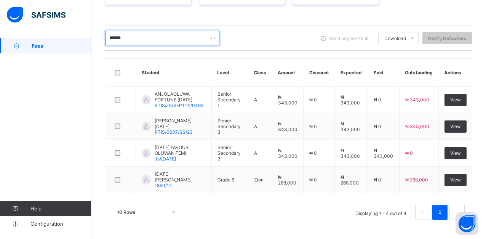
click at [136, 36] on input "******" at bounding box center [162, 38] width 114 height 14
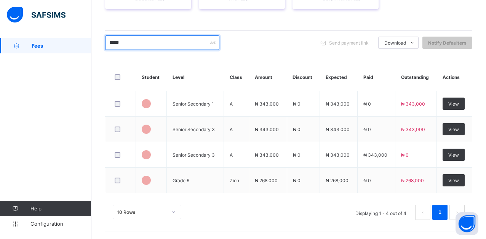
scroll to position [147, 0]
type input "*"
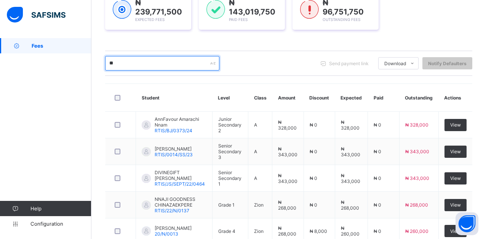
scroll to position [151, 0]
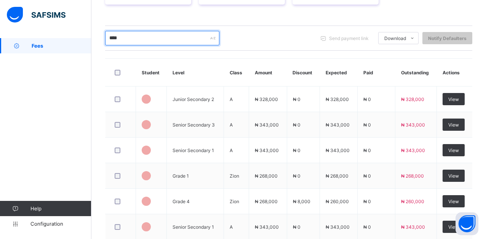
type input "*****"
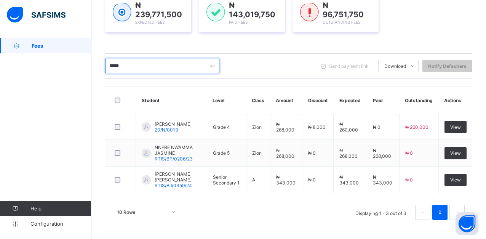
scroll to position [130, 0]
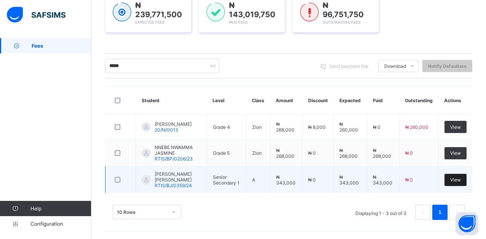
click at [459, 177] on span "View" at bounding box center [455, 180] width 11 height 6
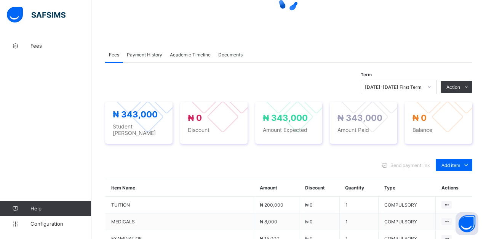
scroll to position [114, 0]
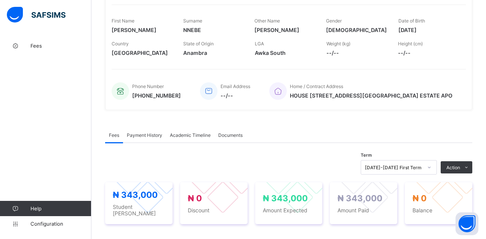
click at [142, 137] on span "Payment History" at bounding box center [144, 135] width 35 height 6
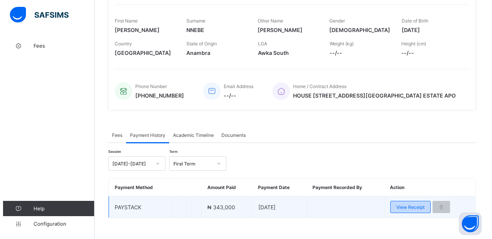
scroll to position [124, 0]
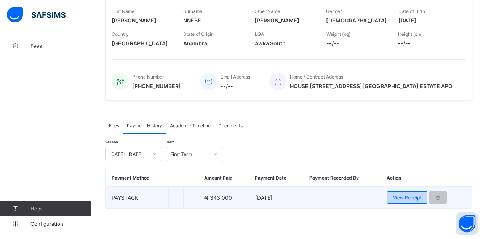
click at [417, 198] on span "View Receipt" at bounding box center [407, 198] width 28 height 6
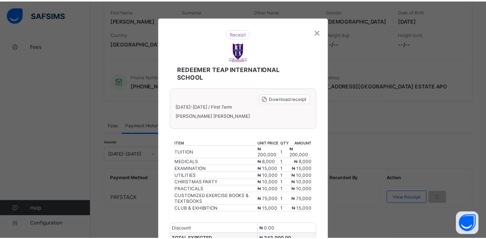
scroll to position [0, 0]
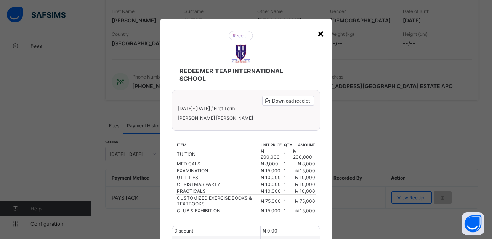
click at [317, 29] on div "×" at bounding box center [320, 33] width 7 height 13
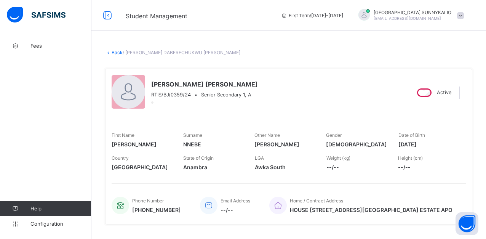
click at [116, 50] on link "Back" at bounding box center [117, 53] width 11 height 6
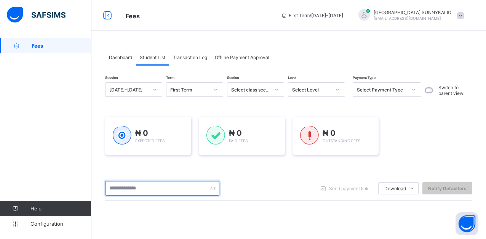
click at [197, 189] on input "text" at bounding box center [162, 188] width 114 height 14
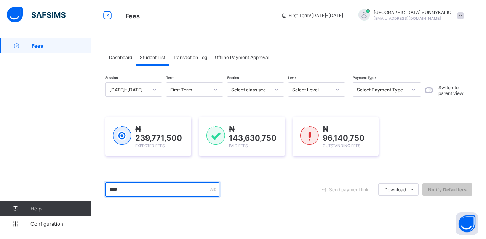
type input "*****"
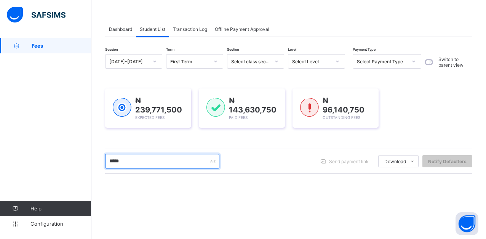
scroll to position [114, 0]
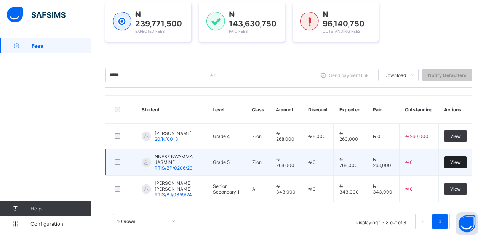
click at [461, 165] on span "View" at bounding box center [455, 162] width 11 height 6
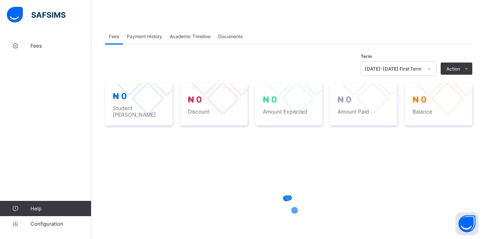
click at [459, 162] on div "Term 2025-2026 First Term Action Receive Payment Manage Discount Send Email Rem…" at bounding box center [288, 162] width 367 height 237
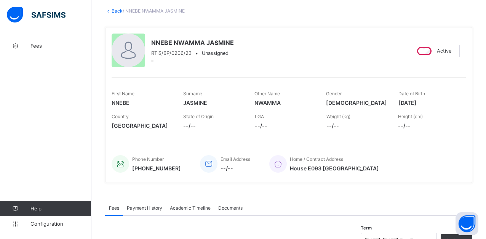
scroll to position [114, 0]
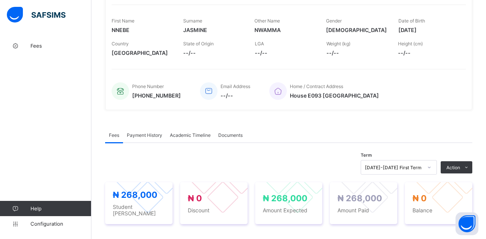
click at [154, 138] on div "Payment History" at bounding box center [144, 134] width 43 height 15
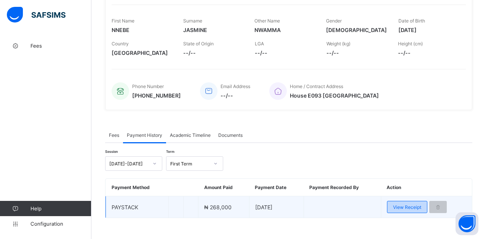
click at [413, 202] on div "View Receipt" at bounding box center [407, 207] width 40 height 12
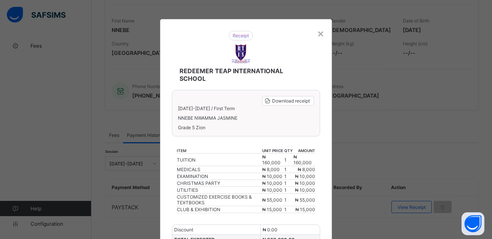
drag, startPoint x: 54, startPoint y: 198, endPoint x: 22, endPoint y: 246, distance: 57.8
click at [22, 239] on html "Student Management First Term / 2025-2026 FLORENCE SUNNYKALIO fsunnykalio@yahoo…" at bounding box center [246, 67] width 492 height 363
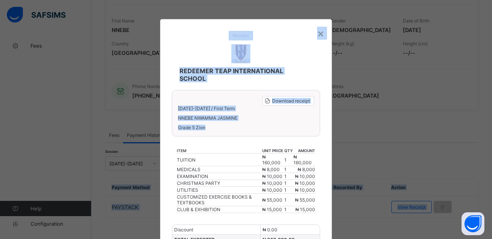
click at [362, 135] on div "× REDEEMER TEAP INTERNATIONAL SCHOOL Download receipt 2025-2026 / First Term NN…" at bounding box center [246, 119] width 492 height 239
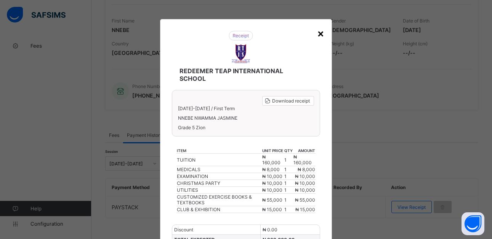
click at [317, 35] on div "×" at bounding box center [320, 33] width 7 height 13
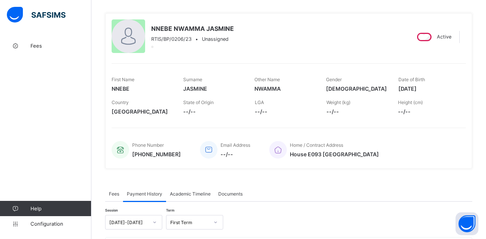
scroll to position [0, 0]
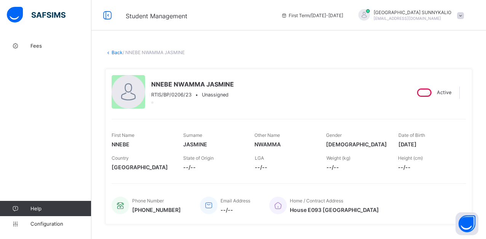
click at [121, 53] on link "Back" at bounding box center [117, 53] width 11 height 6
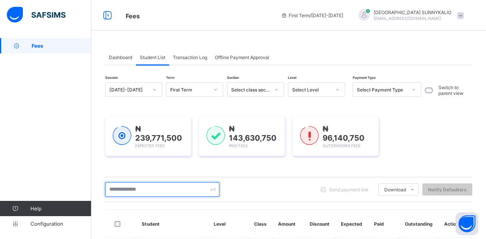
click at [159, 192] on input "text" at bounding box center [162, 189] width 114 height 14
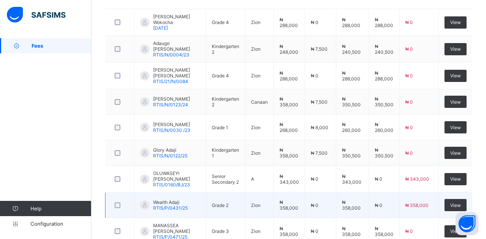
scroll to position [267, 0]
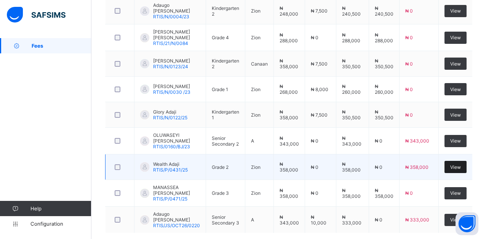
type input "*****"
click at [457, 167] on span "View" at bounding box center [455, 167] width 11 height 6
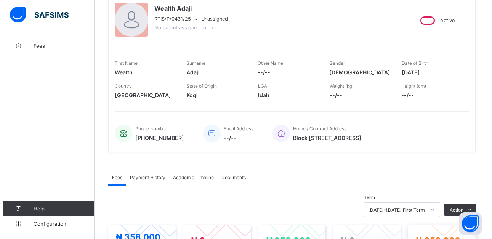
scroll to position [114, 0]
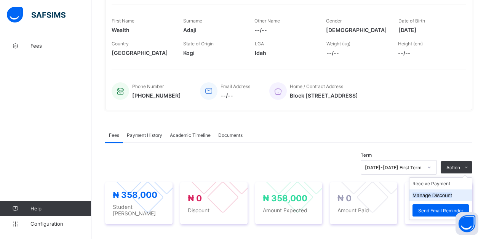
click at [449, 196] on button "Manage Discount" at bounding box center [433, 195] width 40 height 6
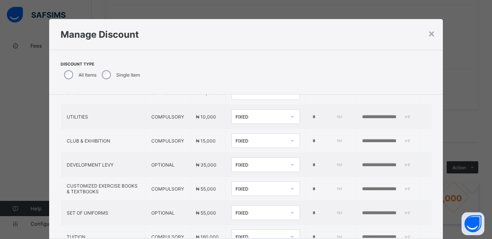
scroll to position [140, 0]
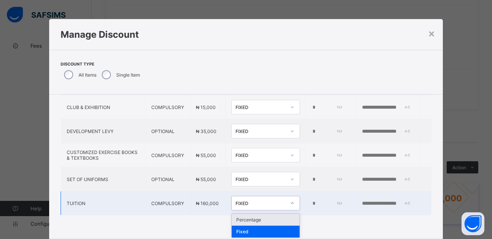
click at [290, 201] on icon at bounding box center [292, 203] width 5 height 8
click at [233, 220] on div "Percentage" at bounding box center [266, 220] width 68 height 12
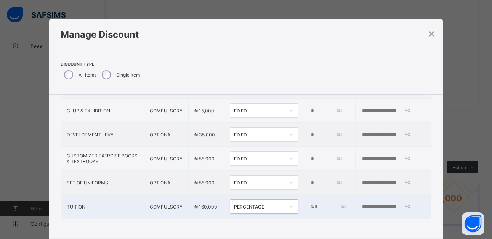
click at [314, 204] on input "*" at bounding box center [330, 207] width 32 height 6
type input "*"
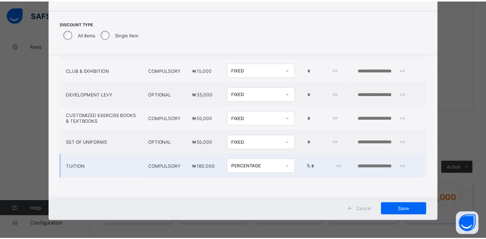
scroll to position [42, 0]
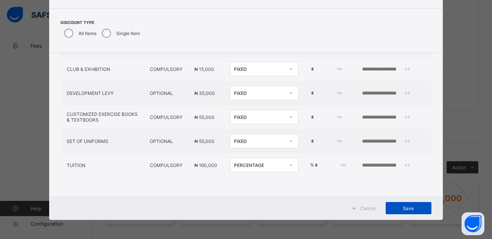
type input "*"
click at [408, 210] on span "Save" at bounding box center [408, 208] width 34 height 6
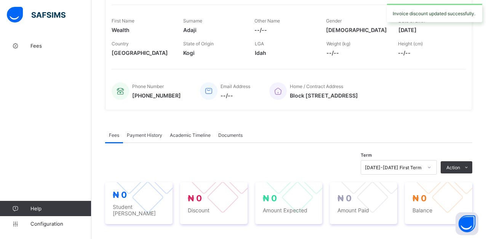
click at [406, 207] on div "₦ 0 Student Bill ₦ 0 Discount ₦ 0 Amount Expected ₦ 0 Amount Paid ₦ 0 Balance" at bounding box center [288, 203] width 367 height 42
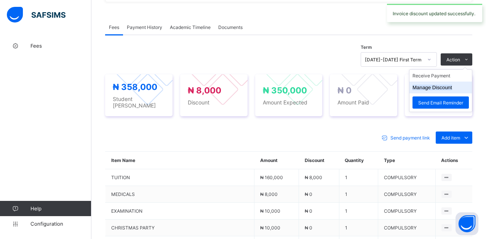
scroll to position [229, 0]
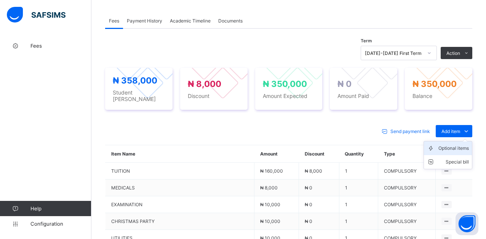
click at [458, 144] on div "Optional items" at bounding box center [454, 148] width 30 height 8
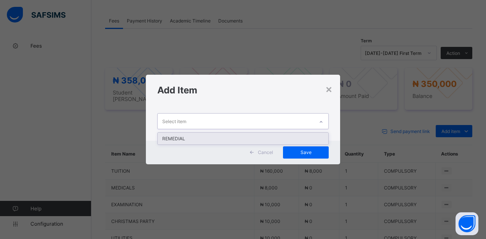
click at [323, 123] on icon at bounding box center [321, 122] width 5 height 8
click at [218, 140] on div "REMEDIAL" at bounding box center [243, 139] width 171 height 12
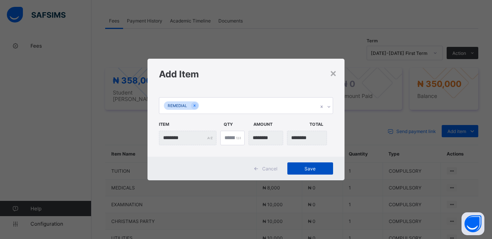
click at [303, 170] on span "Save" at bounding box center [310, 169] width 34 height 6
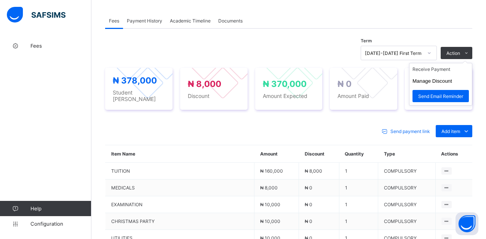
click at [447, 66] on ul "Receive Payment Manage Discount Send Email Reminder" at bounding box center [440, 84] width 63 height 43
click at [444, 71] on li "Receive Payment" at bounding box center [441, 69] width 63 height 12
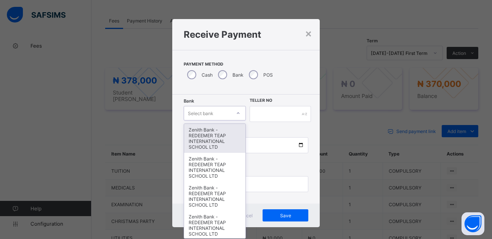
click at [238, 114] on icon at bounding box center [238, 113] width 5 height 8
click at [227, 139] on div "Zenith Bank - REDEEMER TEAP INTERNATIONAL SCHOOL LTD" at bounding box center [215, 138] width 62 height 29
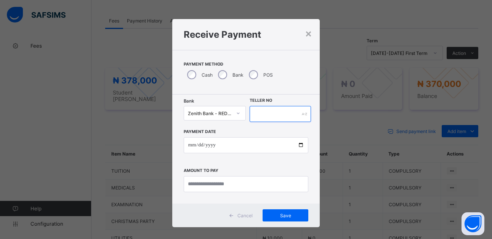
click at [268, 112] on input "text" at bounding box center [280, 114] width 61 height 16
type input "*****"
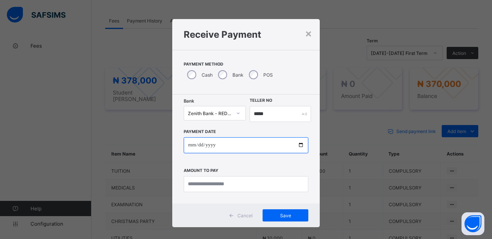
click at [301, 146] on input "date" at bounding box center [246, 145] width 125 height 16
type input "**********"
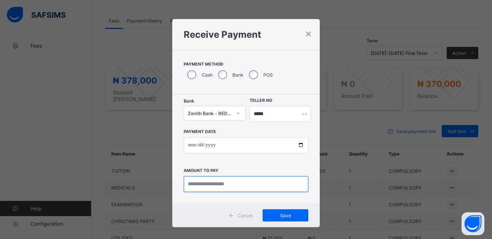
click at [255, 183] on input "currency" at bounding box center [246, 184] width 125 height 16
type input "*********"
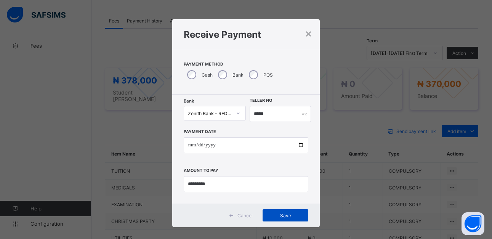
click at [278, 217] on span "Save" at bounding box center [285, 216] width 34 height 6
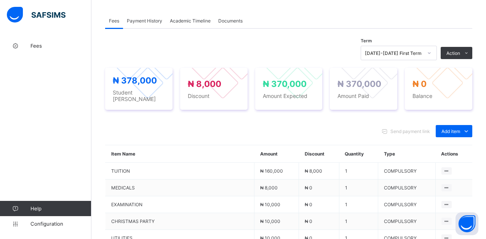
click at [149, 20] on span "Payment History" at bounding box center [144, 21] width 35 height 6
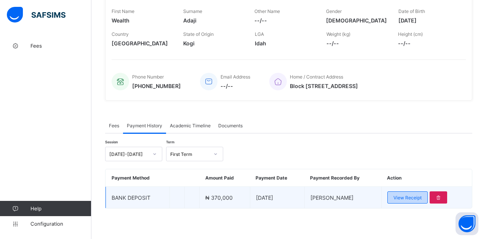
click at [420, 197] on span "View Receipt" at bounding box center [408, 198] width 28 height 6
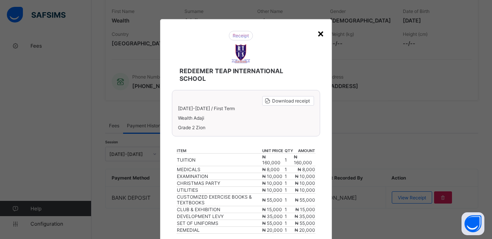
click at [319, 32] on div "×" at bounding box center [320, 33] width 7 height 13
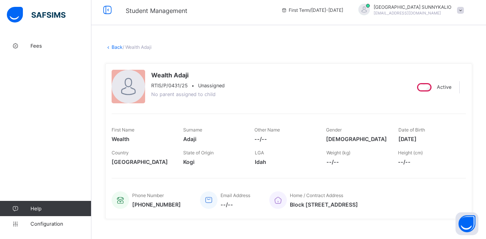
scroll to position [0, 0]
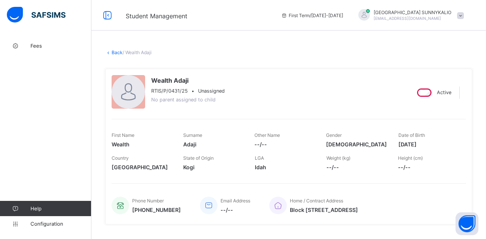
click at [120, 53] on link "Back" at bounding box center [117, 53] width 11 height 6
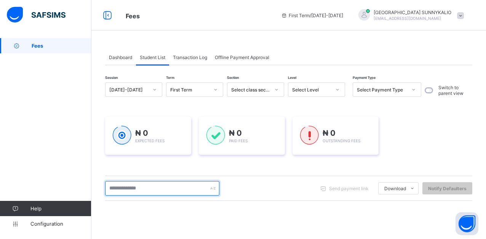
click at [164, 188] on input "text" at bounding box center [162, 188] width 114 height 14
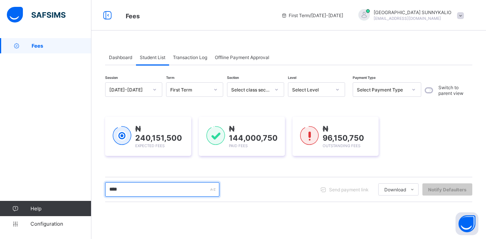
type input "*****"
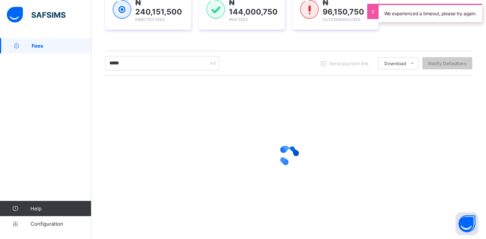
scroll to position [70, 0]
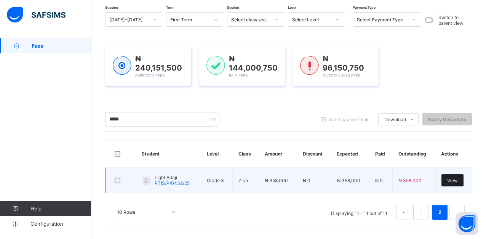
click at [455, 179] on span "View" at bounding box center [452, 181] width 11 height 6
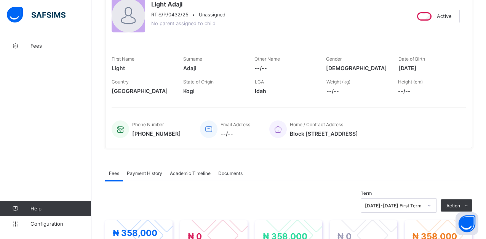
scroll to position [114, 0]
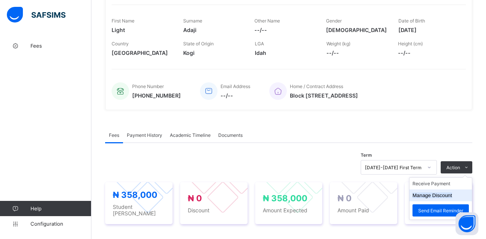
click at [445, 196] on button "Manage Discount" at bounding box center [433, 195] width 40 height 6
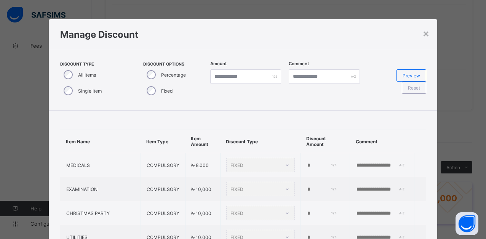
type input "*"
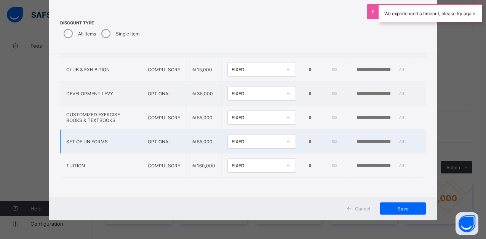
scroll to position [42, 0]
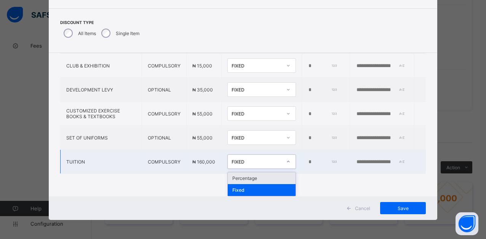
click at [286, 159] on icon at bounding box center [288, 162] width 5 height 8
click at [228, 176] on div "Percentage" at bounding box center [262, 178] width 68 height 12
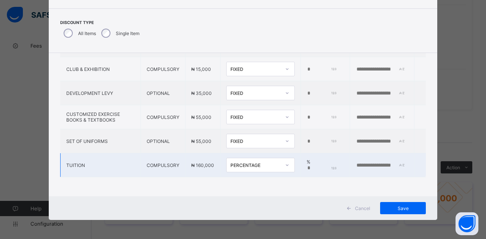
click at [307, 165] on input "*" at bounding box center [322, 168] width 30 height 6
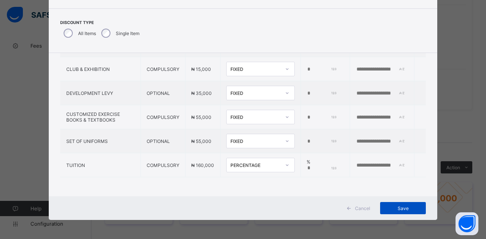
type input "*"
click at [404, 208] on span "Save" at bounding box center [403, 208] width 34 height 6
click at [403, 208] on div "Save" at bounding box center [403, 208] width 46 height 12
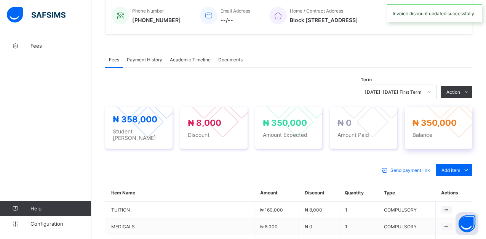
scroll to position [229, 0]
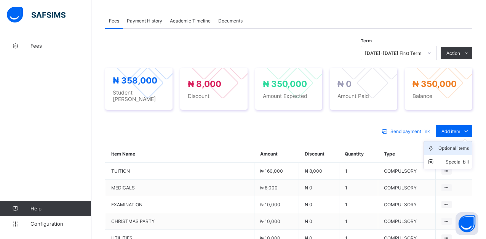
click at [453, 147] on div "Optional items" at bounding box center [454, 148] width 30 height 8
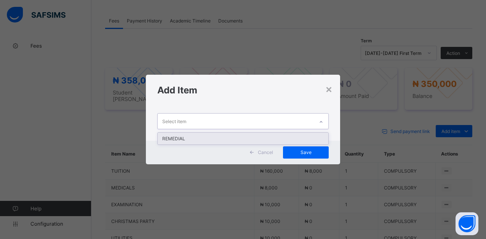
click at [324, 122] on icon at bounding box center [321, 122] width 5 height 8
click at [166, 136] on div "REMEDIAL" at bounding box center [243, 139] width 171 height 12
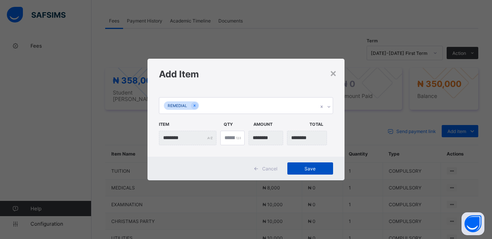
click at [314, 166] on span "Save" at bounding box center [310, 169] width 34 height 6
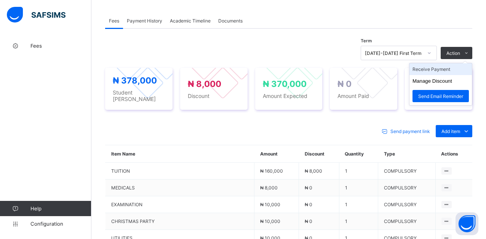
click at [455, 72] on li "Receive Payment" at bounding box center [441, 69] width 63 height 12
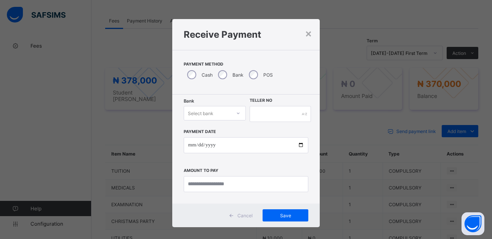
click at [234, 114] on div at bounding box center [238, 113] width 13 height 12
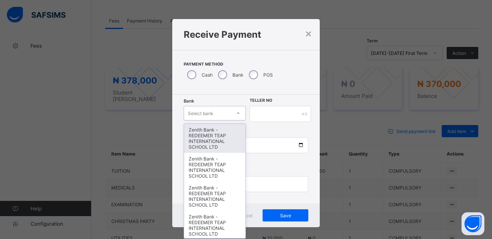
click at [214, 141] on div "Zenith Bank - REDEEMER TEAP INTERNATIONAL SCHOOL LTD" at bounding box center [215, 138] width 62 height 29
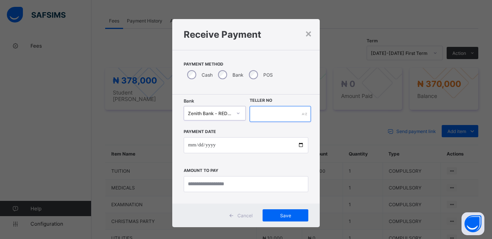
click at [257, 113] on input "text" at bounding box center [280, 114] width 61 height 16
type input "*****"
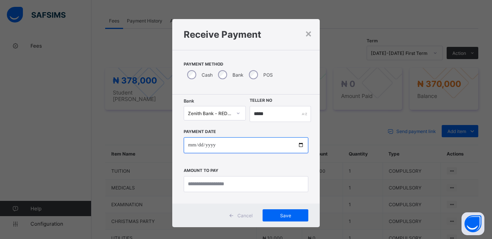
click at [298, 147] on input "date" at bounding box center [246, 145] width 125 height 16
type input "**********"
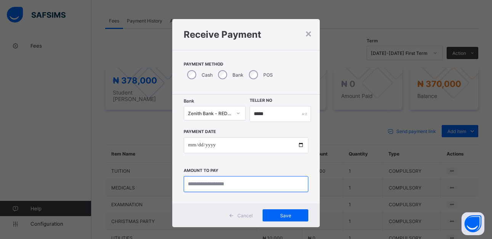
click at [243, 185] on input "currency" at bounding box center [246, 184] width 125 height 16
type input "*********"
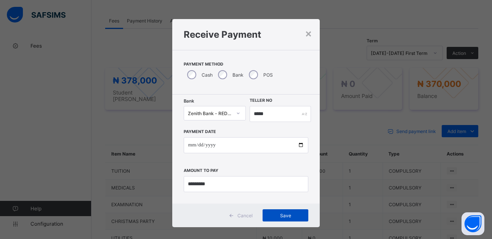
click at [279, 215] on span "Save" at bounding box center [285, 216] width 34 height 6
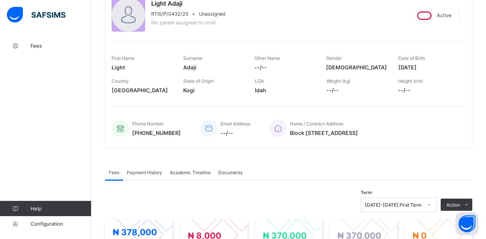
scroll to position [76, 0]
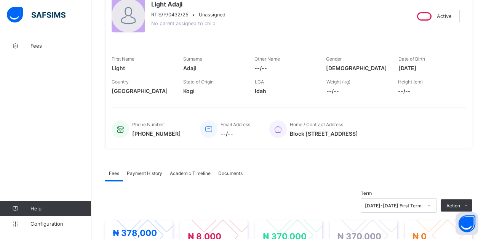
click at [145, 172] on span "Payment History" at bounding box center [144, 173] width 35 height 6
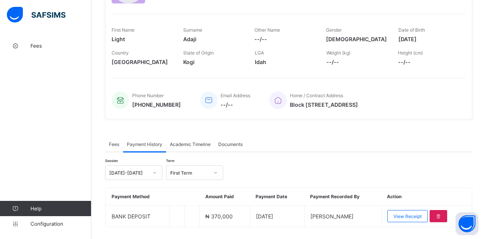
scroll to position [124, 0]
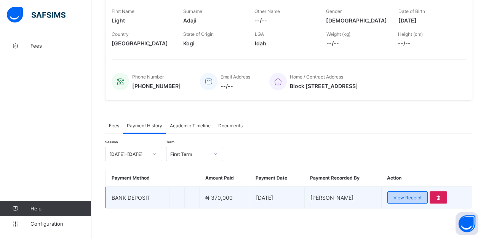
click at [421, 199] on span "View Receipt" at bounding box center [408, 198] width 28 height 6
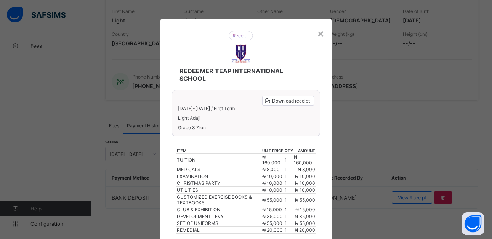
click at [53, 197] on div "× REDEEMER TEAP INTERNATIONAL SCHOOL Download receipt [DATE]-[DATE] / First Ter…" at bounding box center [246, 119] width 492 height 239
drag, startPoint x: 40, startPoint y: 220, endPoint x: 19, endPoint y: 246, distance: 32.9
drag, startPoint x: 19, startPoint y: 246, endPoint x: 317, endPoint y: 34, distance: 365.1
click at [317, 34] on div "×" at bounding box center [320, 33] width 7 height 13
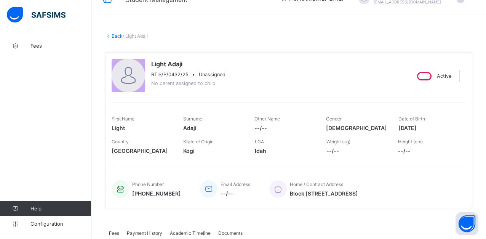
scroll to position [0, 0]
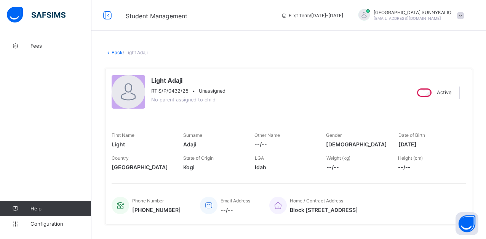
click at [111, 53] on icon at bounding box center [108, 53] width 6 height 6
click at [118, 52] on link "Back" at bounding box center [117, 53] width 11 height 6
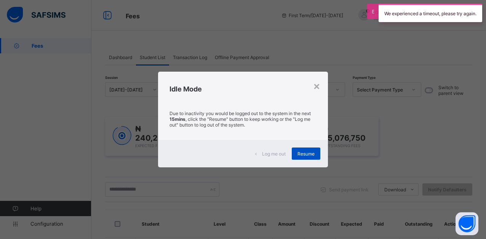
click at [306, 152] on span "Resume" at bounding box center [306, 154] width 17 height 6
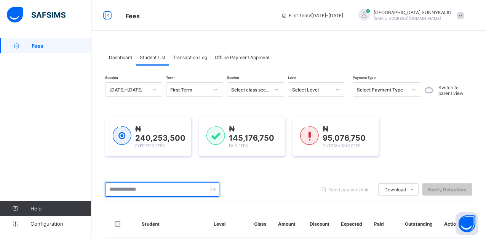
click at [175, 184] on input "text" at bounding box center [162, 189] width 114 height 14
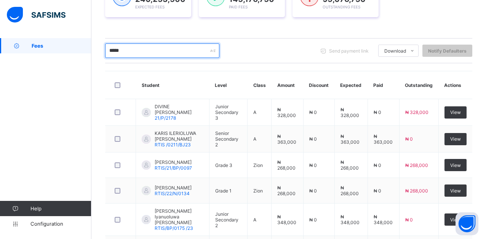
scroll to position [38, 0]
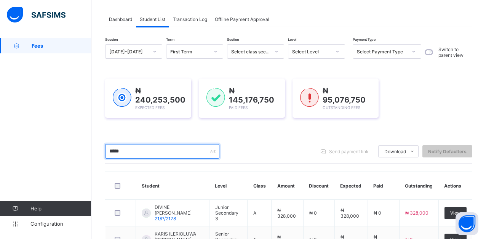
click at [132, 150] on input "*****" at bounding box center [162, 151] width 114 height 14
type input "*"
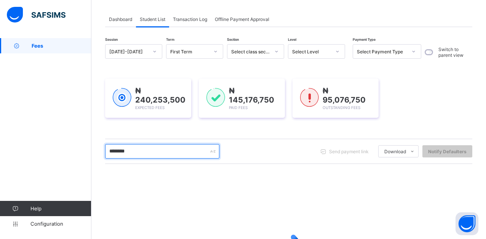
click at [149, 154] on input "********" at bounding box center [162, 151] width 114 height 14
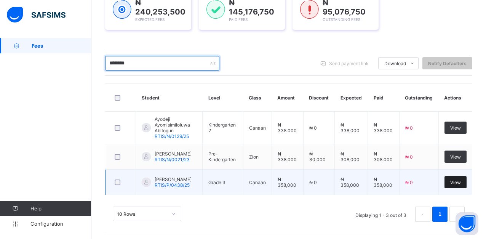
type input "********"
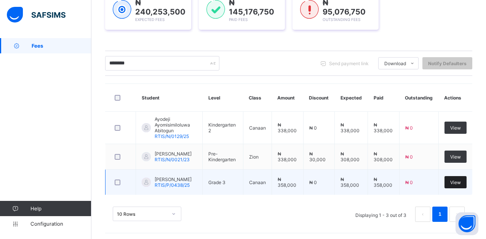
click at [458, 188] on div "View" at bounding box center [456, 182] width 22 height 12
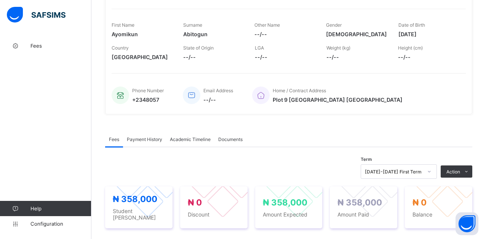
scroll to position [114, 0]
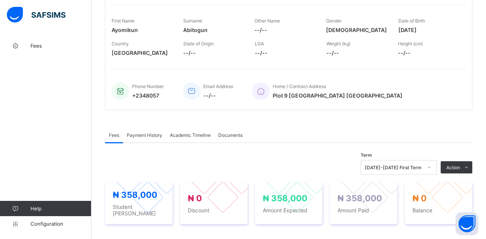
click at [152, 135] on span "Payment History" at bounding box center [144, 135] width 35 height 6
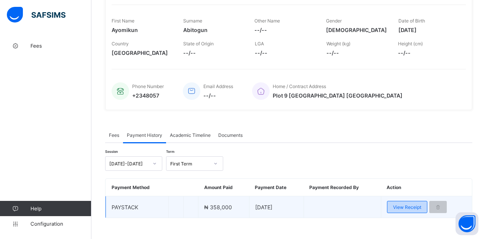
click at [412, 207] on span "View Receipt" at bounding box center [407, 207] width 28 height 6
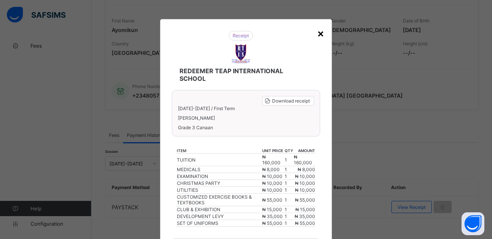
click at [318, 32] on div "×" at bounding box center [320, 33] width 7 height 13
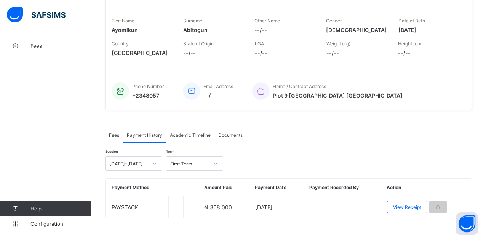
scroll to position [0, 0]
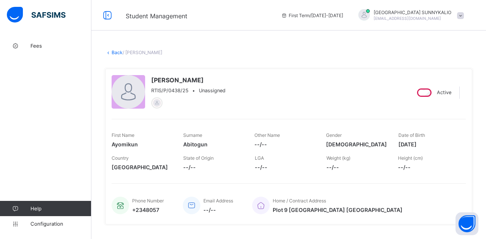
click at [115, 54] on link "Back" at bounding box center [117, 53] width 11 height 6
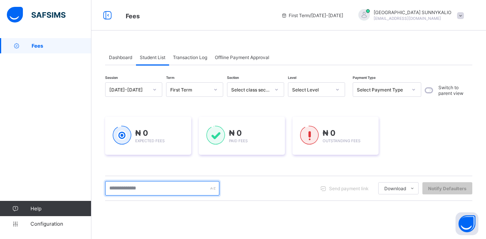
click at [172, 189] on input "text" at bounding box center [162, 188] width 114 height 14
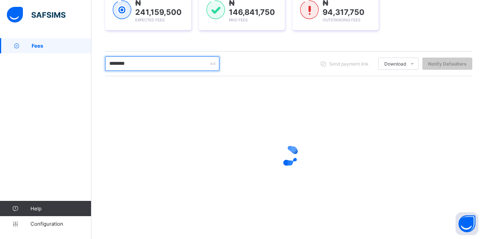
scroll to position [126, 0]
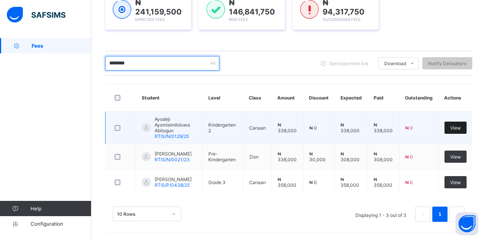
type input "********"
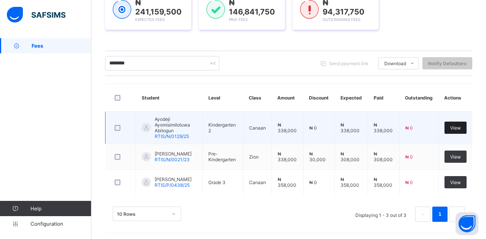
click at [461, 127] on span "View" at bounding box center [455, 128] width 11 height 6
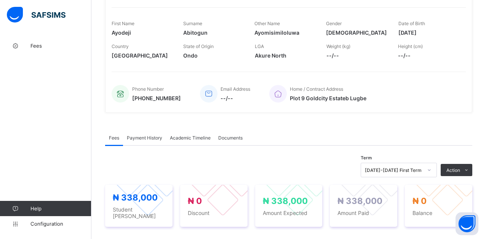
scroll to position [152, 0]
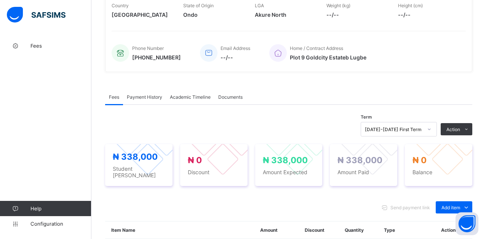
click at [144, 96] on span "Payment History" at bounding box center [144, 97] width 35 height 6
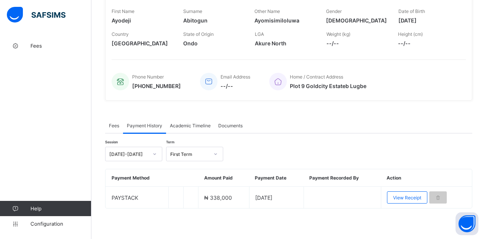
scroll to position [124, 0]
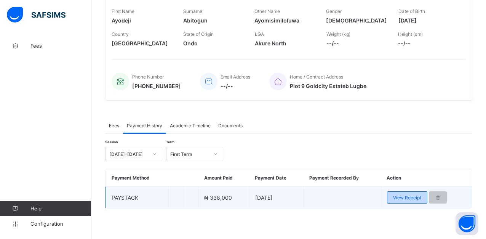
click at [400, 197] on span "View Receipt" at bounding box center [407, 198] width 28 height 6
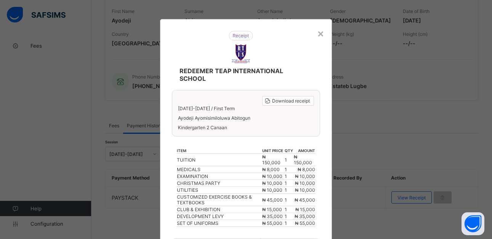
drag, startPoint x: 60, startPoint y: 197, endPoint x: 58, endPoint y: 209, distance: 12.0
drag, startPoint x: 58, startPoint y: 209, endPoint x: 361, endPoint y: 131, distance: 313.4
click at [361, 131] on div "× REDEEMER TEAP INTERNATIONAL SCHOOL Download receipt 2025-2026 / First Term Ay…" at bounding box center [246, 119] width 492 height 239
click at [317, 33] on div "×" at bounding box center [320, 33] width 7 height 13
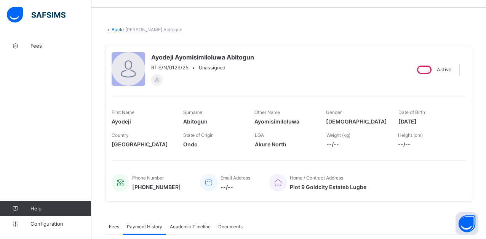
scroll to position [0, 0]
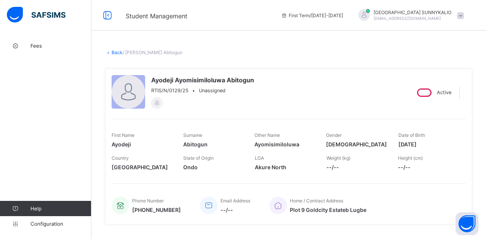
click at [117, 53] on link "Back" at bounding box center [117, 53] width 11 height 6
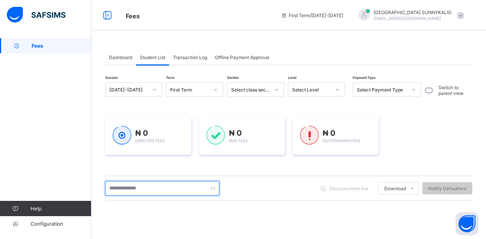
click at [147, 187] on input "text" at bounding box center [162, 188] width 114 height 14
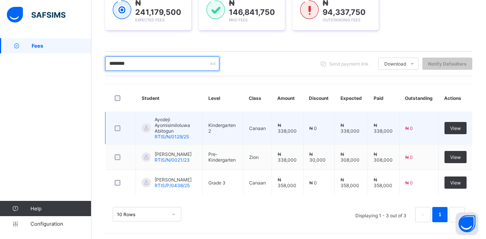
scroll to position [129, 0]
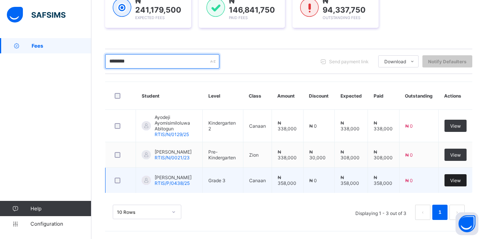
type input "********"
click at [461, 180] on span "View" at bounding box center [455, 181] width 11 height 6
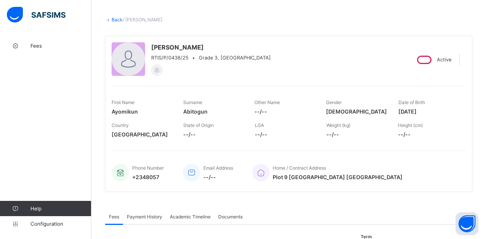
scroll to position [76, 0]
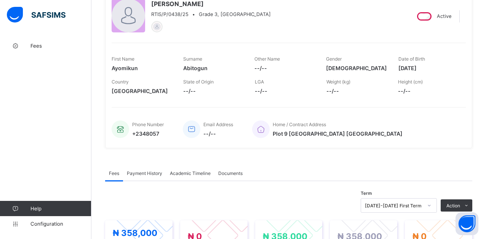
click at [138, 175] on span "Payment History" at bounding box center [144, 173] width 35 height 6
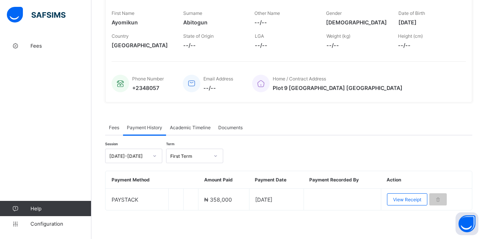
scroll to position [124, 0]
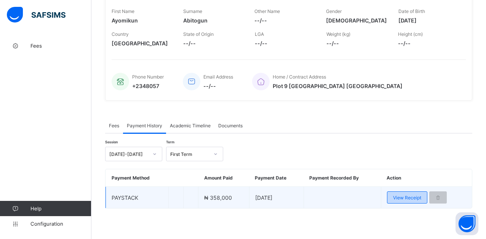
click at [419, 202] on div "View Receipt" at bounding box center [407, 197] width 40 height 12
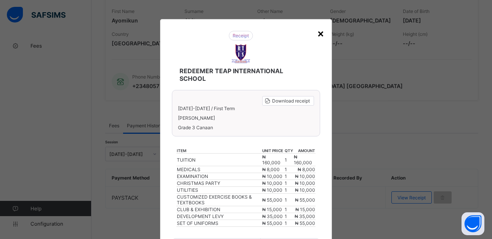
click at [317, 32] on div "×" at bounding box center [320, 33] width 7 height 13
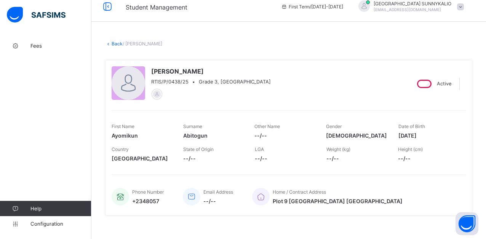
scroll to position [0, 0]
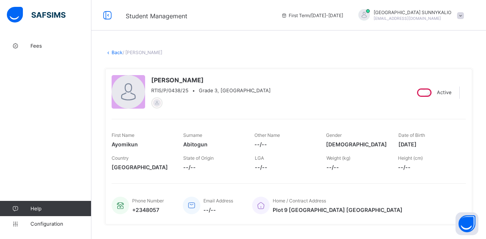
click at [119, 54] on link "Back" at bounding box center [117, 53] width 11 height 6
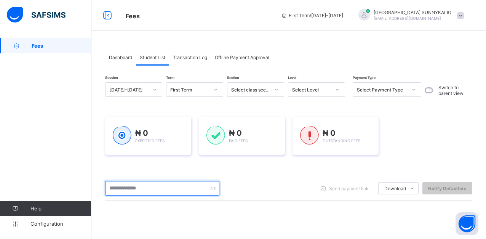
click at [143, 184] on input "text" at bounding box center [162, 188] width 114 height 14
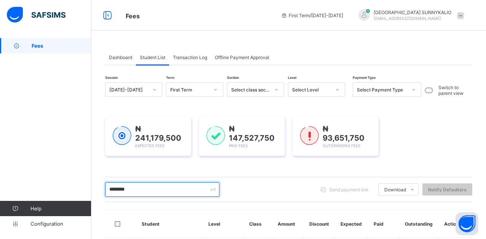
scroll to position [126, 0]
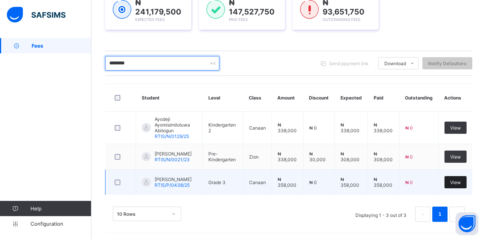
type input "********"
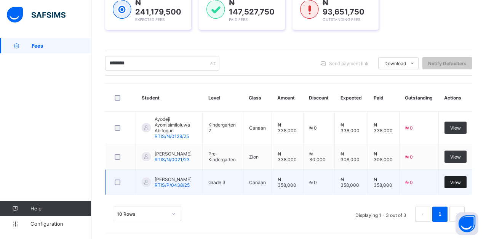
click at [459, 183] on span "View" at bounding box center [455, 183] width 11 height 6
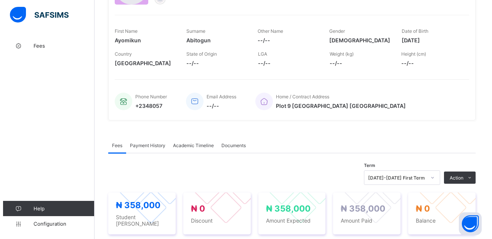
scroll to position [114, 0]
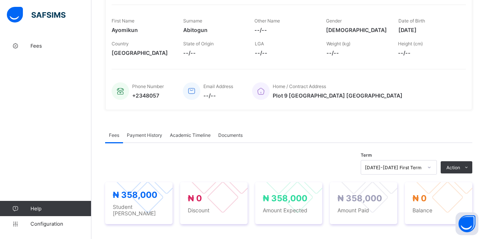
click at [140, 138] on div "Payment History" at bounding box center [144, 134] width 43 height 15
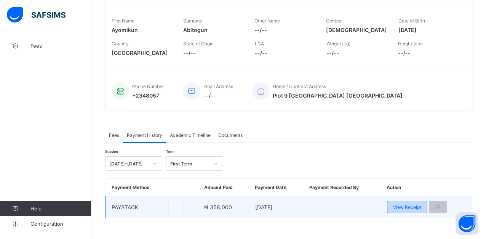
click at [405, 209] on span "View Receipt" at bounding box center [407, 207] width 28 height 6
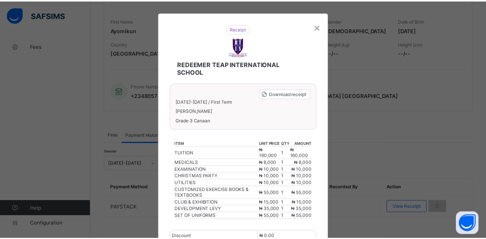
scroll to position [0, 0]
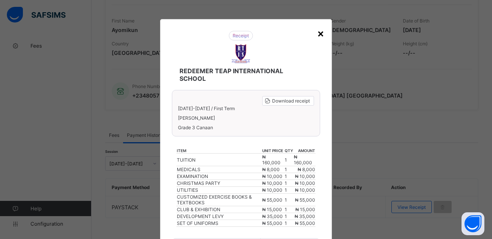
click at [318, 34] on div "×" at bounding box center [320, 33] width 7 height 13
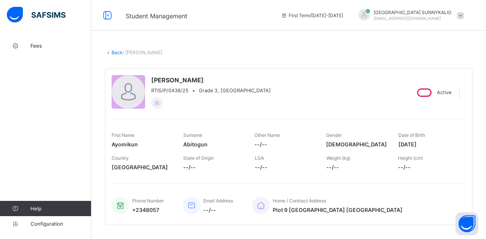
click at [113, 53] on link "Back" at bounding box center [117, 53] width 11 height 6
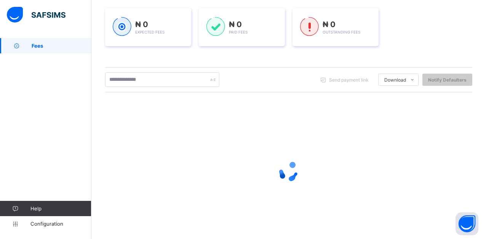
scroll to position [125, 0]
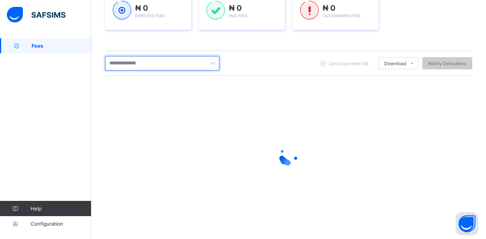
click at [154, 65] on input "text" at bounding box center [162, 63] width 114 height 14
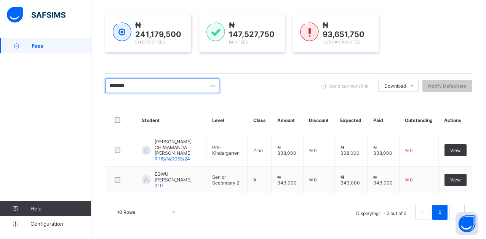
scroll to position [104, 0]
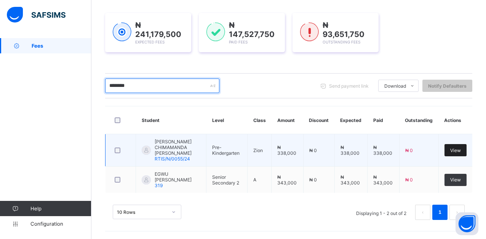
type input "********"
click at [461, 149] on span "View" at bounding box center [455, 150] width 11 height 6
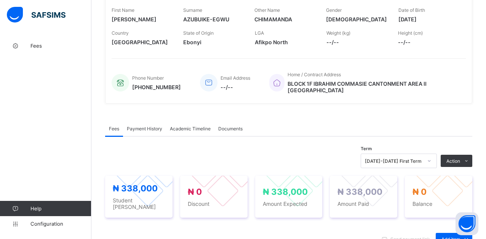
scroll to position [152, 0]
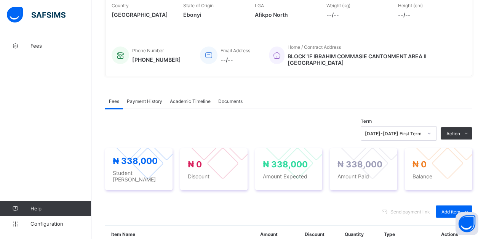
click at [146, 104] on span "Payment History" at bounding box center [144, 101] width 35 height 6
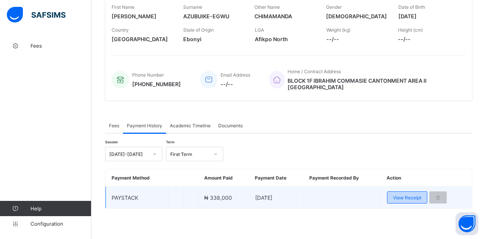
click at [400, 196] on span "View Receipt" at bounding box center [407, 198] width 28 height 6
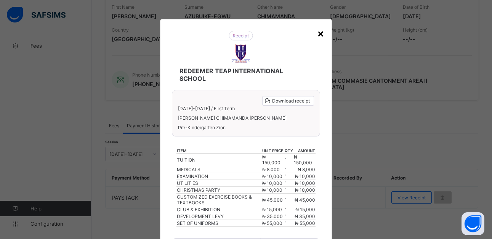
click at [318, 36] on div "×" at bounding box center [320, 33] width 7 height 13
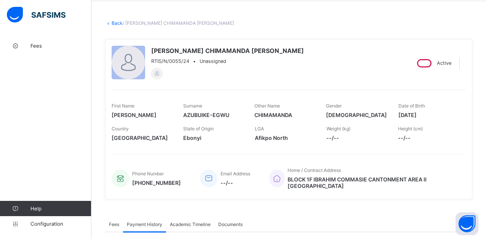
scroll to position [0, 0]
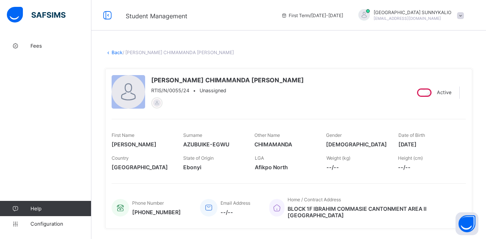
click at [115, 52] on link "Back" at bounding box center [117, 53] width 11 height 6
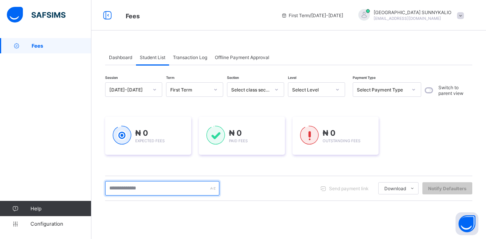
click at [151, 189] on input "text" at bounding box center [162, 188] width 114 height 14
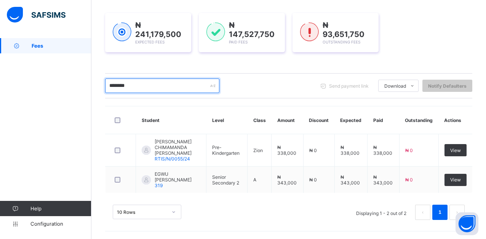
scroll to position [104, 0]
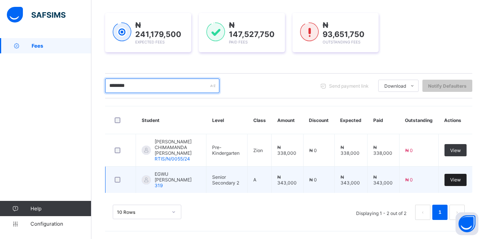
type input "********"
click at [461, 182] on span "View" at bounding box center [455, 180] width 11 height 6
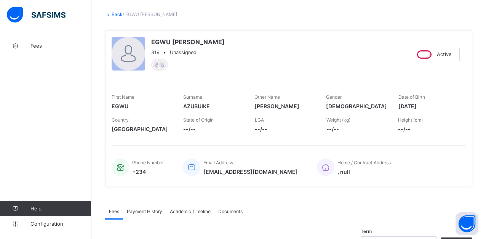
scroll to position [114, 0]
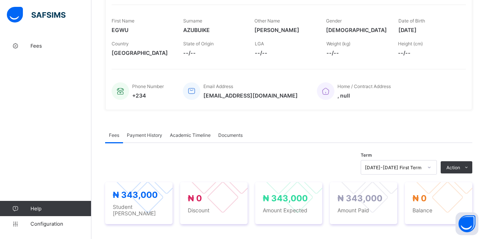
click at [150, 136] on span "Payment History" at bounding box center [144, 135] width 35 height 6
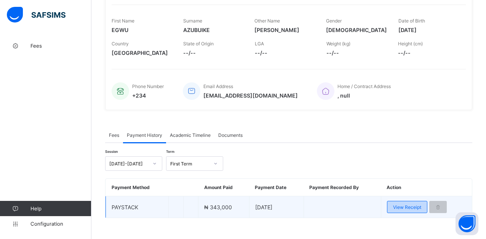
click at [408, 207] on span "View Receipt" at bounding box center [407, 207] width 28 height 6
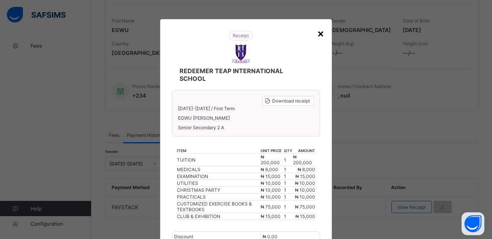
click at [317, 34] on div "×" at bounding box center [320, 33] width 7 height 13
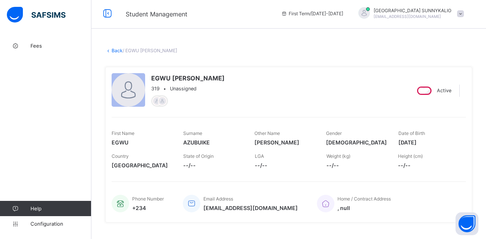
scroll to position [0, 0]
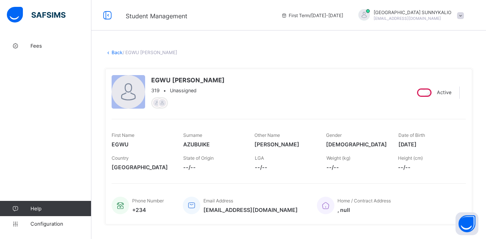
click at [119, 53] on link "Back" at bounding box center [117, 53] width 11 height 6
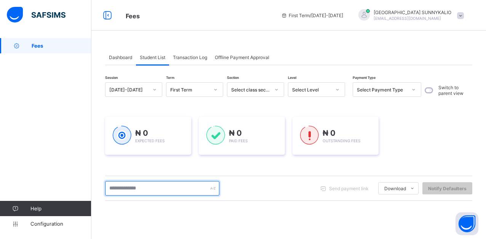
click at [154, 192] on input "text" at bounding box center [162, 188] width 114 height 14
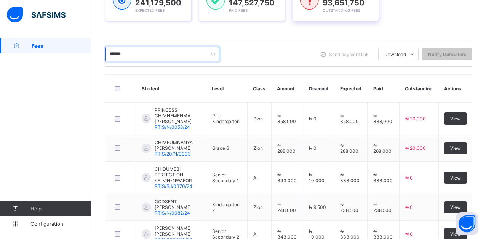
scroll to position [152, 0]
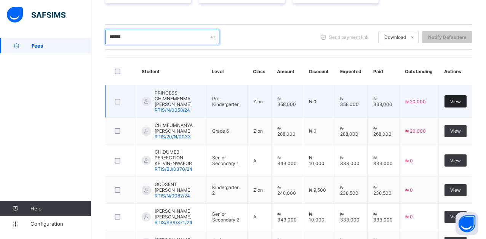
type input "******"
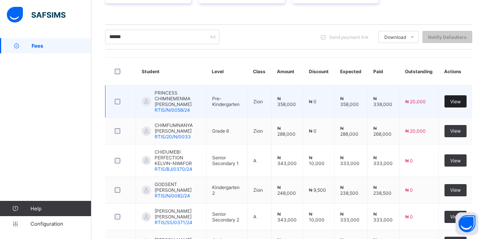
click at [458, 101] on span "View" at bounding box center [455, 102] width 11 height 6
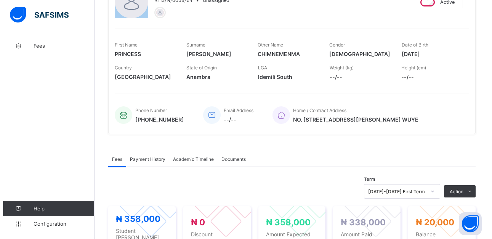
scroll to position [191, 0]
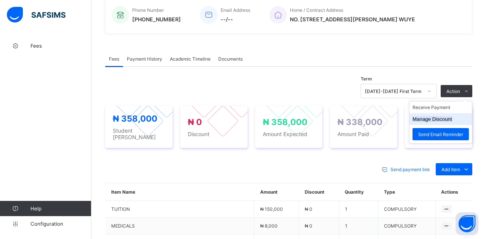
click at [451, 119] on button "Manage Discount" at bounding box center [433, 119] width 40 height 6
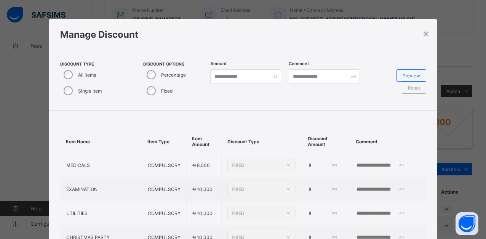
type input "*"
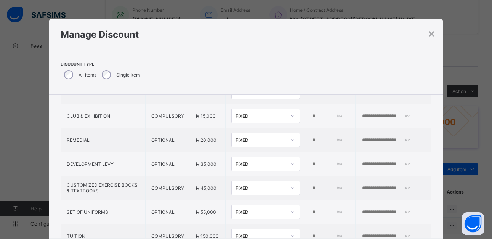
scroll to position [164, 0]
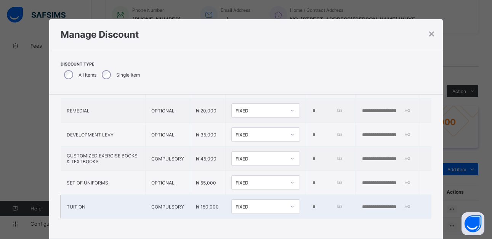
click at [291, 206] on icon at bounding box center [292, 207] width 3 height 2
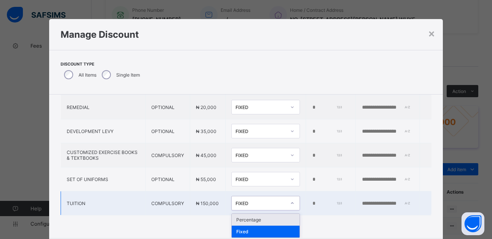
click at [232, 219] on div "Percentage" at bounding box center [266, 220] width 68 height 12
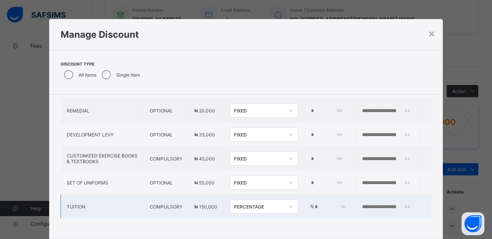
click at [314, 204] on input "*" at bounding box center [330, 207] width 32 height 6
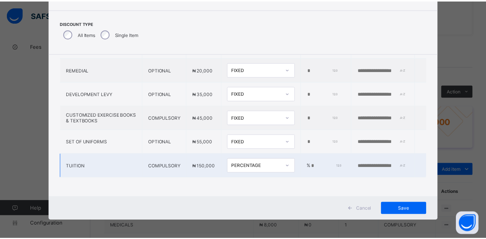
scroll to position [42, 0]
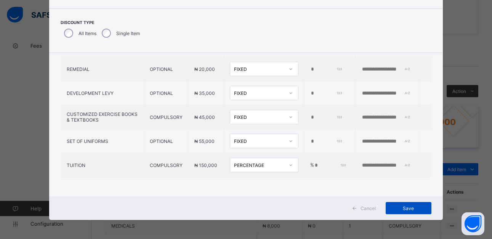
type input "*"
click at [407, 210] on span "Save" at bounding box center [408, 208] width 34 height 6
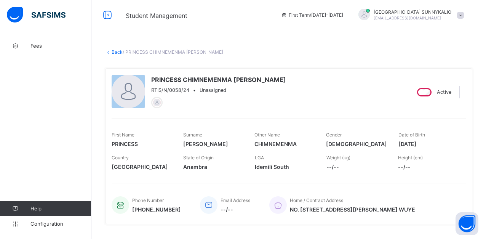
scroll to position [0, 0]
click at [116, 53] on link "Back" at bounding box center [117, 53] width 11 height 6
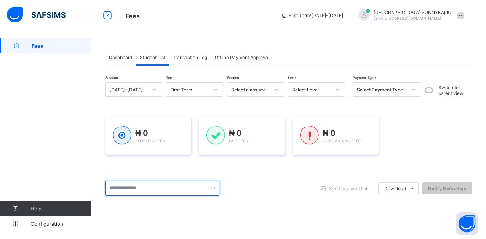
click at [170, 186] on input "text" at bounding box center [162, 188] width 114 height 14
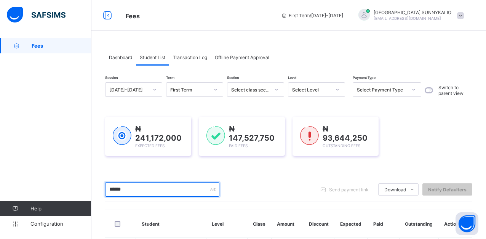
scroll to position [114, 0]
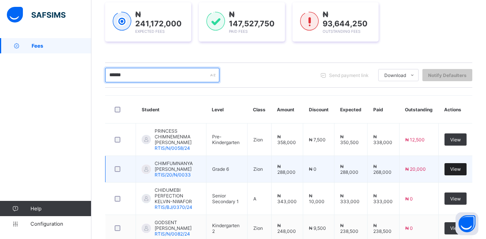
type input "******"
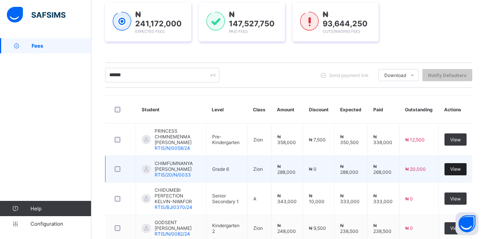
click at [458, 170] on span "View" at bounding box center [455, 169] width 11 height 6
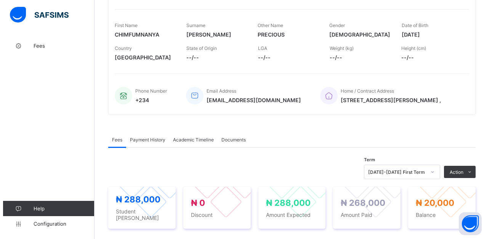
scroll to position [114, 0]
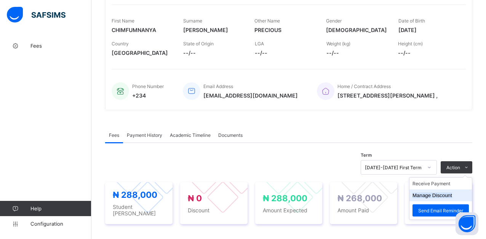
click at [446, 198] on button "Manage Discount" at bounding box center [433, 195] width 40 height 6
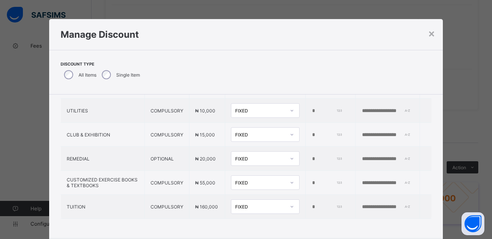
scroll to position [116, 0]
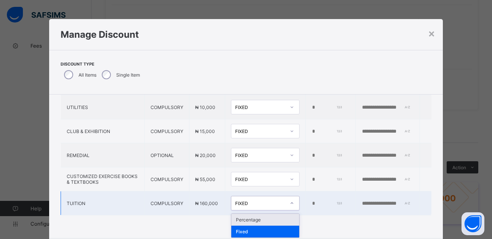
click at [290, 202] on icon at bounding box center [292, 203] width 5 height 8
click at [235, 220] on div "Percentage" at bounding box center [265, 220] width 68 height 12
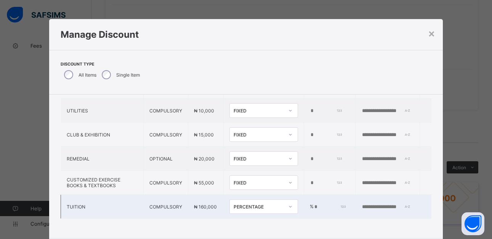
click at [314, 204] on input "*" at bounding box center [330, 207] width 32 height 6
type input "*"
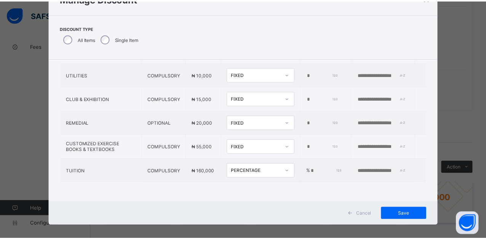
scroll to position [42, 0]
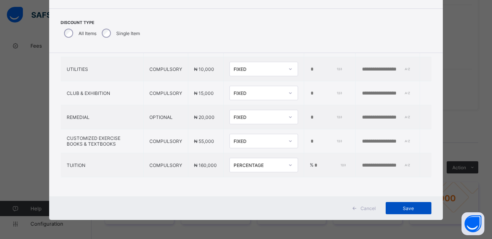
type input "*"
click at [408, 208] on span "Save" at bounding box center [408, 208] width 34 height 6
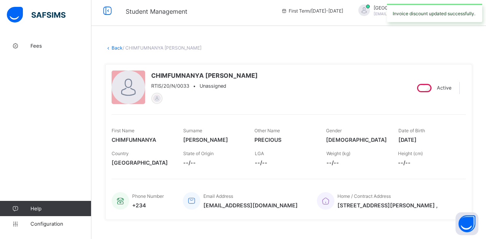
scroll to position [0, 0]
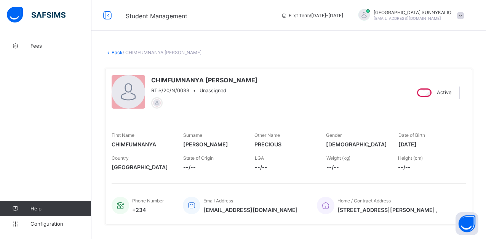
click at [117, 54] on link "Back" at bounding box center [117, 53] width 11 height 6
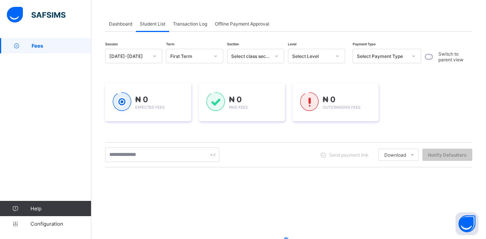
scroll to position [38, 0]
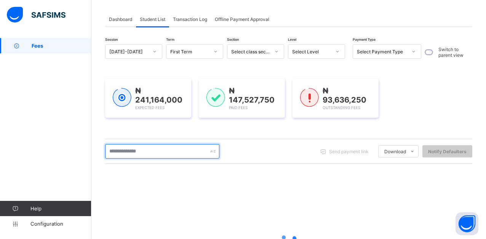
click at [146, 149] on input "text" at bounding box center [162, 151] width 114 height 14
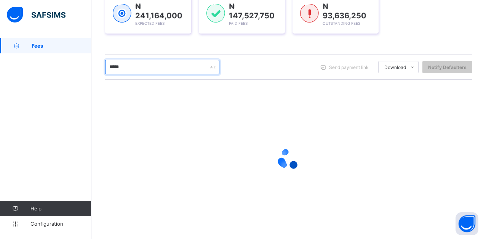
scroll to position [126, 0]
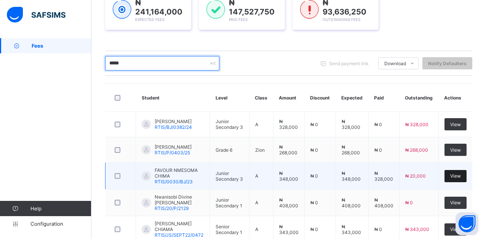
type input "*****"
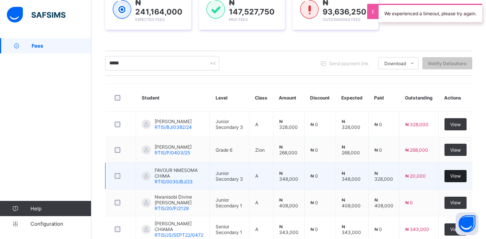
click at [461, 176] on span "View" at bounding box center [455, 176] width 11 height 6
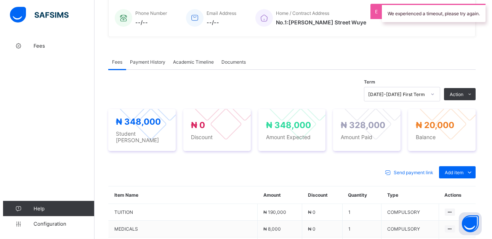
scroll to position [191, 0]
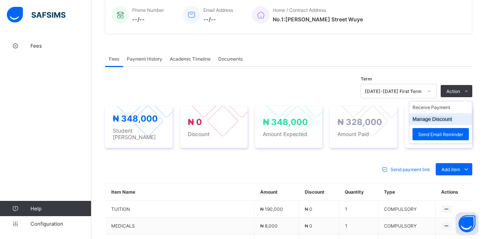
click at [448, 120] on button "Manage Discount" at bounding box center [433, 119] width 40 height 6
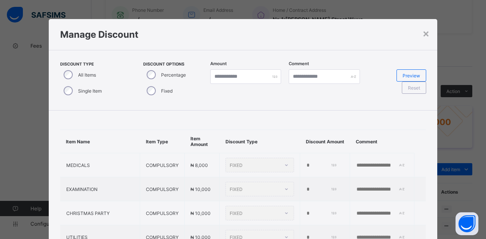
type input "*"
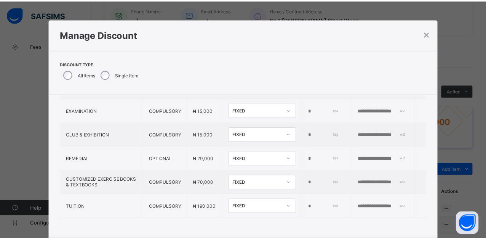
scroll to position [42, 0]
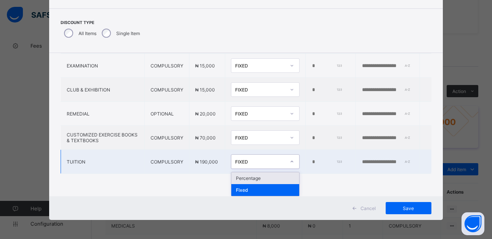
click at [290, 160] on icon at bounding box center [292, 162] width 5 height 8
click at [238, 175] on div "Percentage" at bounding box center [265, 178] width 68 height 12
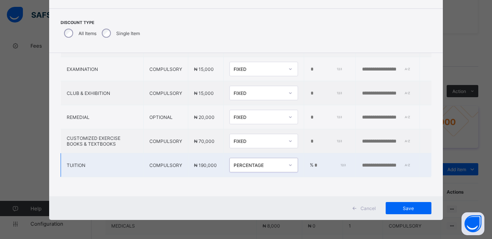
click at [314, 162] on input "*" at bounding box center [330, 165] width 32 height 6
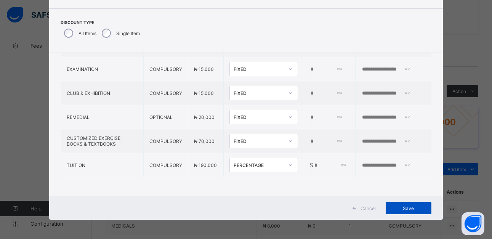
type input "*"
click at [407, 208] on span "Save" at bounding box center [408, 208] width 34 height 6
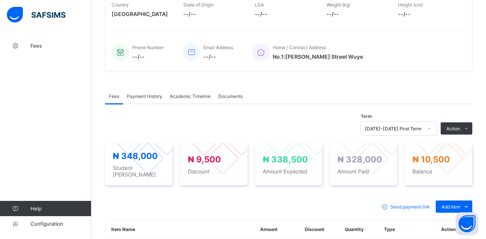
scroll to position [38, 0]
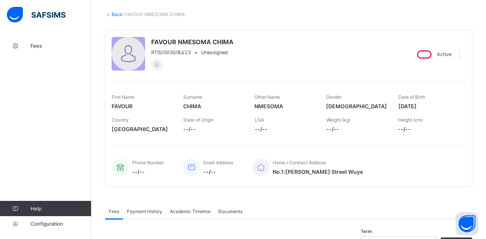
click at [115, 15] on link "Back" at bounding box center [117, 14] width 11 height 6
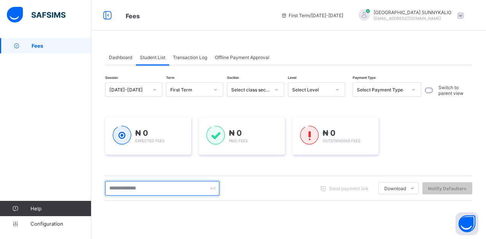
click at [154, 186] on input "text" at bounding box center [162, 188] width 114 height 14
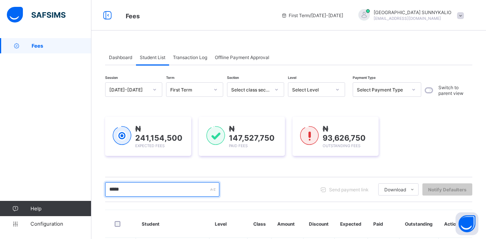
scroll to position [114, 0]
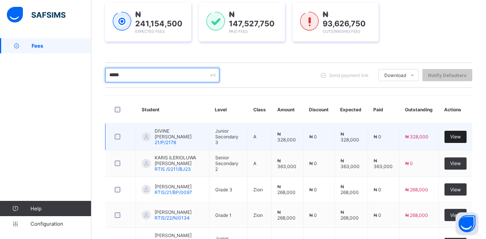
type input "*****"
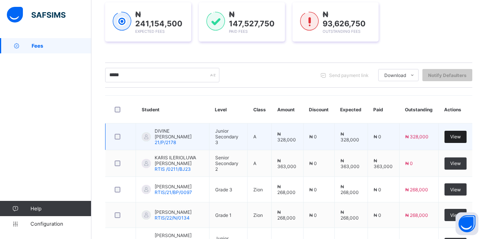
click at [461, 136] on span "View" at bounding box center [455, 137] width 11 height 6
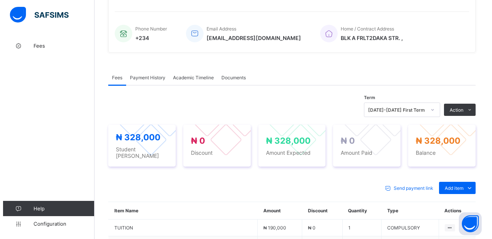
scroll to position [191, 0]
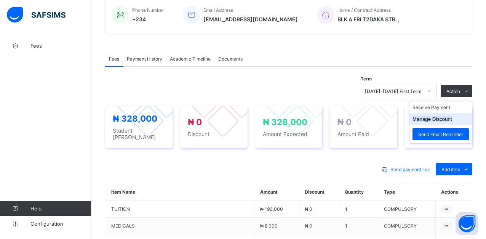
click at [442, 119] on button "Manage Discount" at bounding box center [433, 119] width 40 height 6
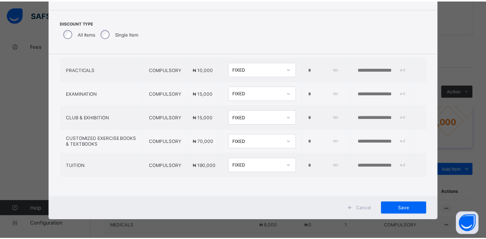
scroll to position [42, 0]
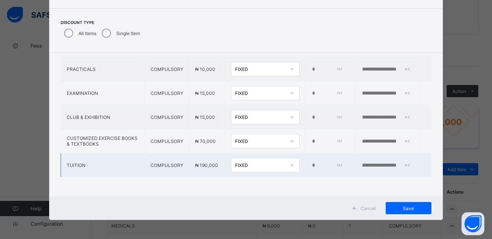
click at [290, 161] on icon at bounding box center [292, 165] width 5 height 8
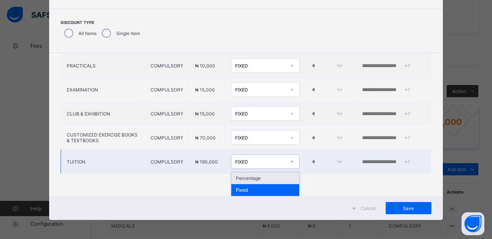
click at [234, 177] on div "Percentage" at bounding box center [265, 178] width 68 height 12
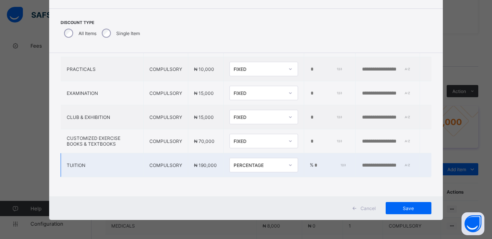
click at [314, 162] on input "*" at bounding box center [330, 165] width 32 height 6
type input "*"
click at [408, 208] on span "Save" at bounding box center [408, 208] width 34 height 6
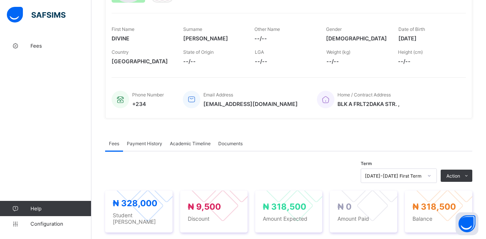
scroll to position [0, 0]
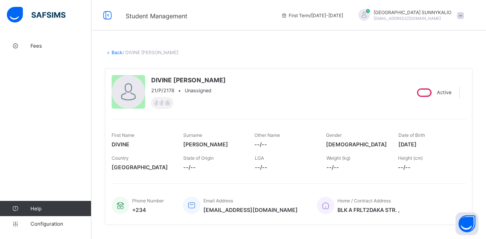
click at [115, 54] on link "Back" at bounding box center [117, 53] width 11 height 6
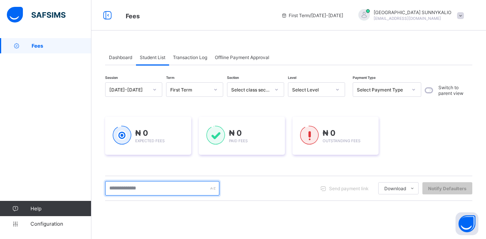
click at [149, 191] on input "text" at bounding box center [162, 188] width 114 height 14
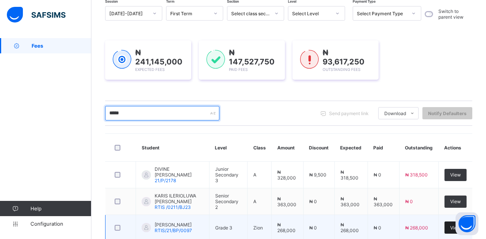
scroll to position [152, 0]
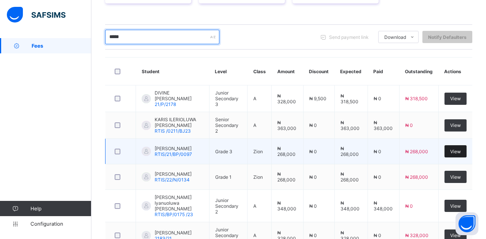
type input "*****"
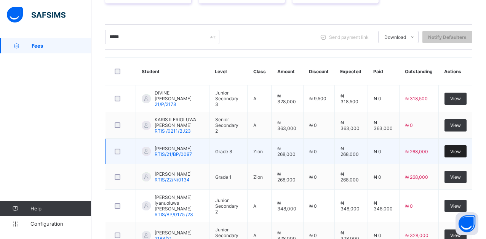
click at [461, 151] on span "View" at bounding box center [455, 152] width 11 height 6
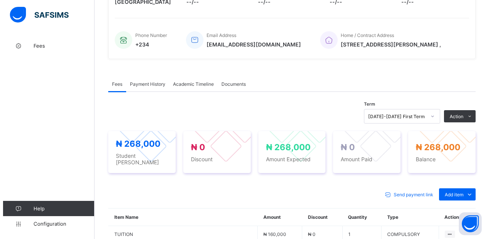
scroll to position [191, 0]
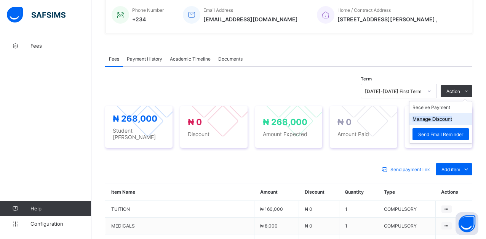
click at [450, 122] on button "Manage Discount" at bounding box center [433, 119] width 40 height 6
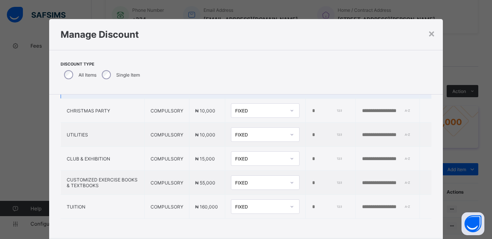
scroll to position [92, 0]
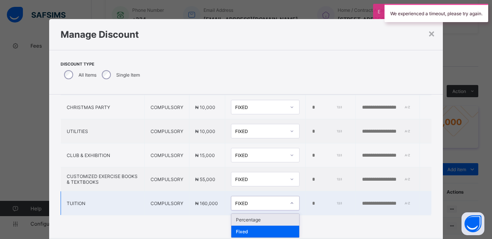
click at [290, 202] on icon at bounding box center [292, 203] width 5 height 8
click at [233, 219] on div "Percentage" at bounding box center [265, 220] width 68 height 12
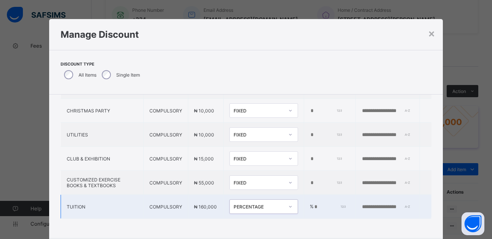
click at [314, 204] on input "*" at bounding box center [330, 207] width 32 height 6
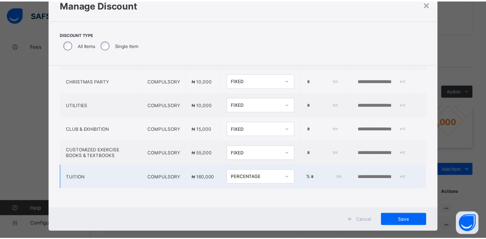
scroll to position [42, 0]
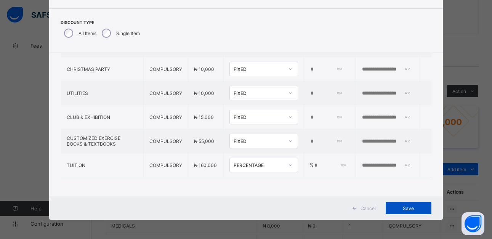
type input "*"
click at [405, 207] on span "Save" at bounding box center [408, 208] width 34 height 6
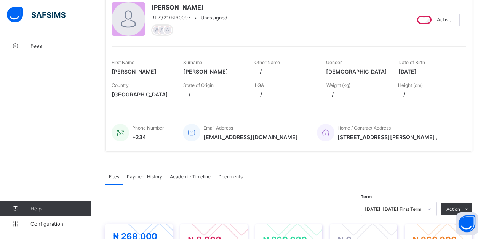
scroll to position [0, 0]
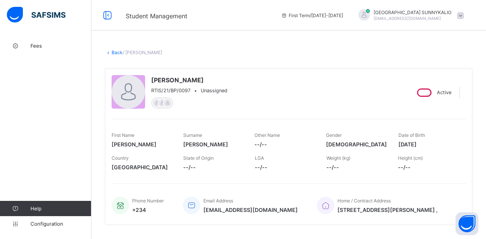
click at [114, 53] on link "Back" at bounding box center [117, 53] width 11 height 6
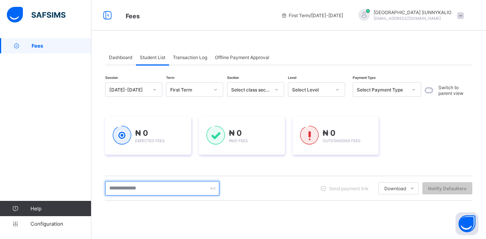
click at [154, 191] on input "text" at bounding box center [162, 188] width 114 height 14
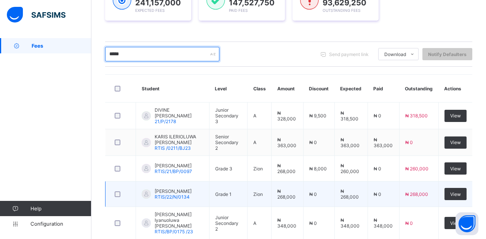
scroll to position [152, 0]
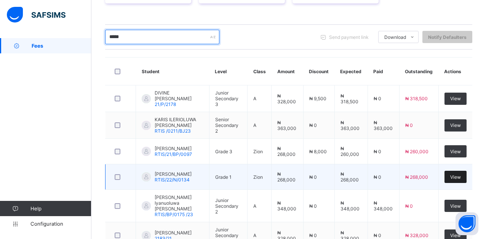
type input "*****"
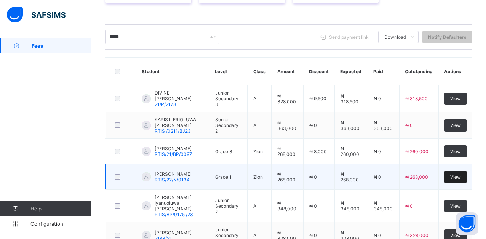
click at [467, 178] on div "View" at bounding box center [456, 177] width 22 height 12
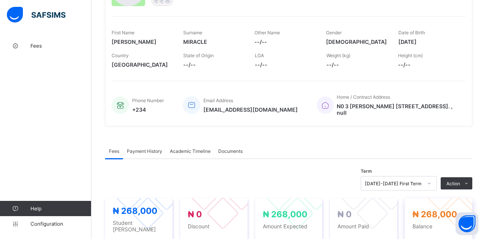
scroll to position [114, 0]
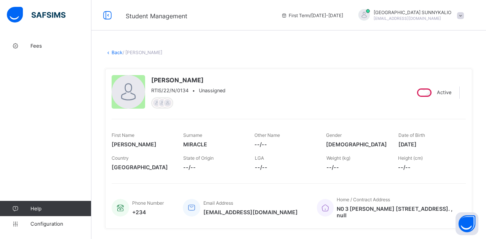
scroll to position [114, 0]
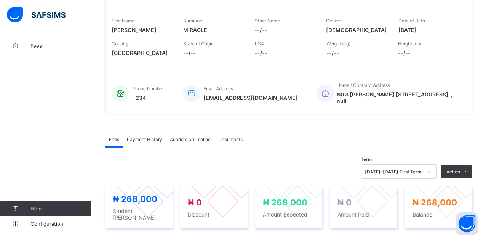
click at [0, 0] on button "Manage Discount" at bounding box center [0, 0] width 0 height 0
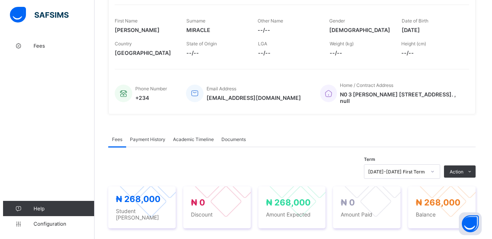
scroll to position [0, 0]
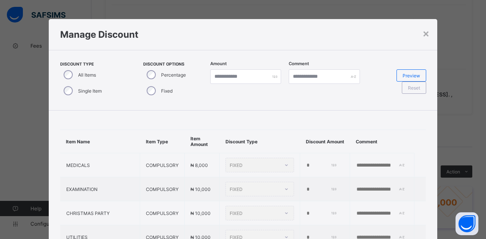
type input "*"
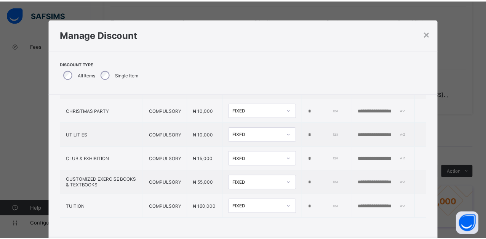
scroll to position [42, 0]
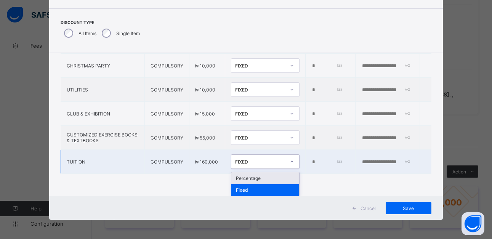
click at [290, 159] on icon at bounding box center [292, 162] width 5 height 8
click at [234, 177] on div "Percentage" at bounding box center [265, 178] width 68 height 12
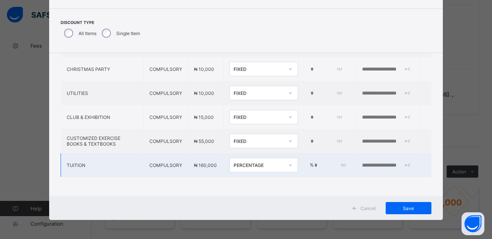
click at [314, 162] on input "*" at bounding box center [330, 165] width 32 height 6
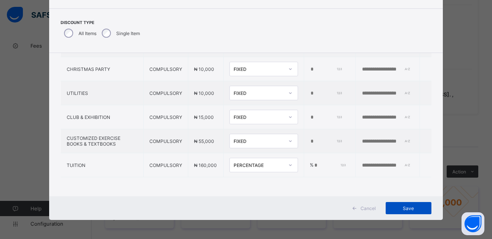
type input "*"
click at [404, 208] on span "Save" at bounding box center [408, 208] width 34 height 6
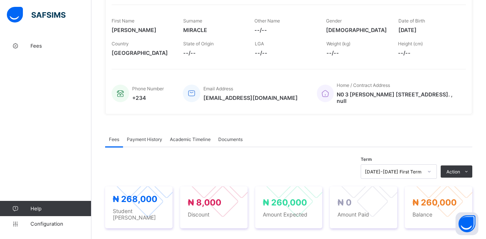
scroll to position [0, 0]
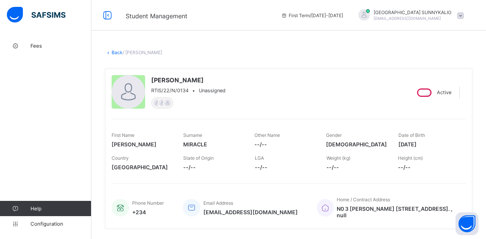
click at [116, 53] on link "Back" at bounding box center [117, 53] width 11 height 6
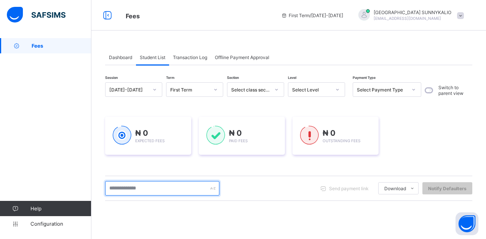
click at [163, 188] on input "text" at bounding box center [162, 188] width 114 height 14
type input "*****"
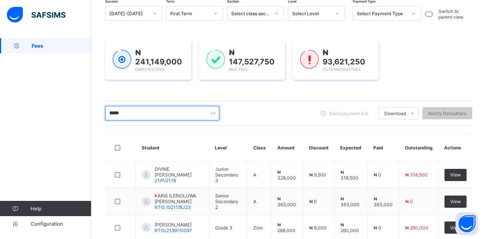
scroll to position [200, 0]
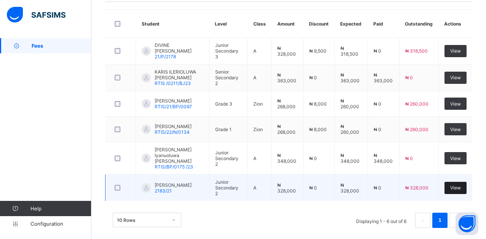
click at [458, 185] on span "View" at bounding box center [455, 188] width 11 height 6
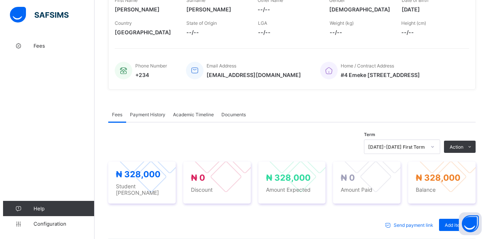
scroll to position [152, 0]
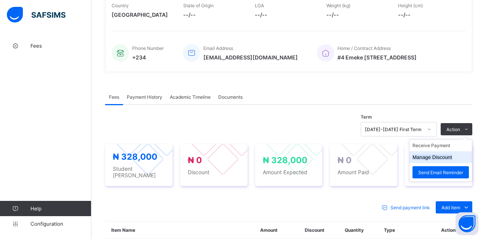
click at [447, 155] on button "Manage Discount" at bounding box center [433, 157] width 40 height 6
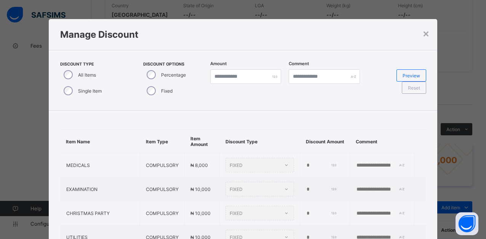
type input "*"
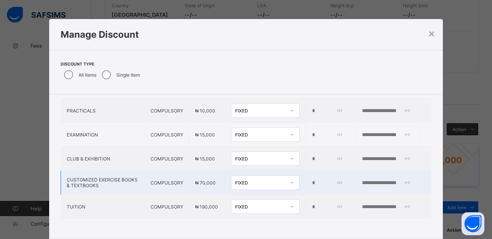
scroll to position [116, 0]
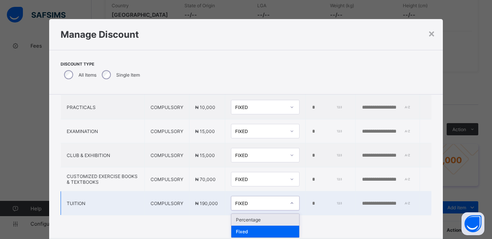
click at [290, 200] on icon at bounding box center [292, 203] width 5 height 8
click at [232, 218] on div "Percentage" at bounding box center [265, 220] width 68 height 12
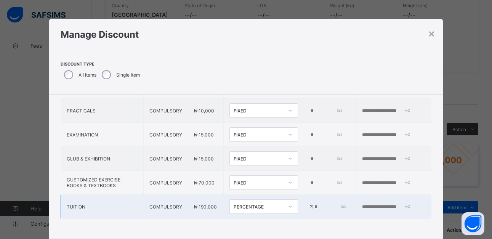
click at [314, 204] on input "*" at bounding box center [330, 207] width 32 height 6
type input "*"
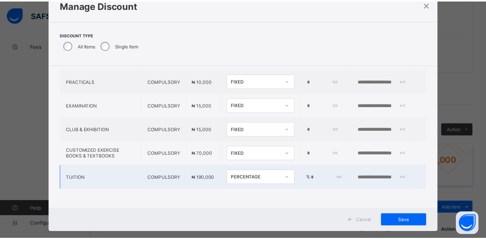
scroll to position [42, 0]
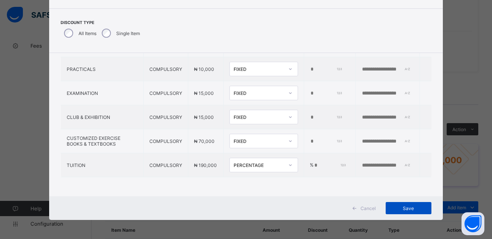
type input "*"
click at [409, 209] on span "Save" at bounding box center [408, 208] width 34 height 6
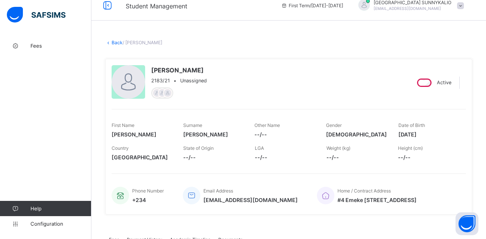
scroll to position [0, 0]
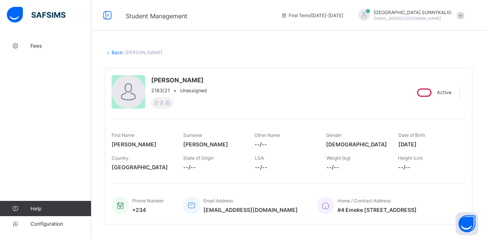
click at [117, 53] on link "Back" at bounding box center [117, 53] width 11 height 6
